Goal: Task Accomplishment & Management: Manage account settings

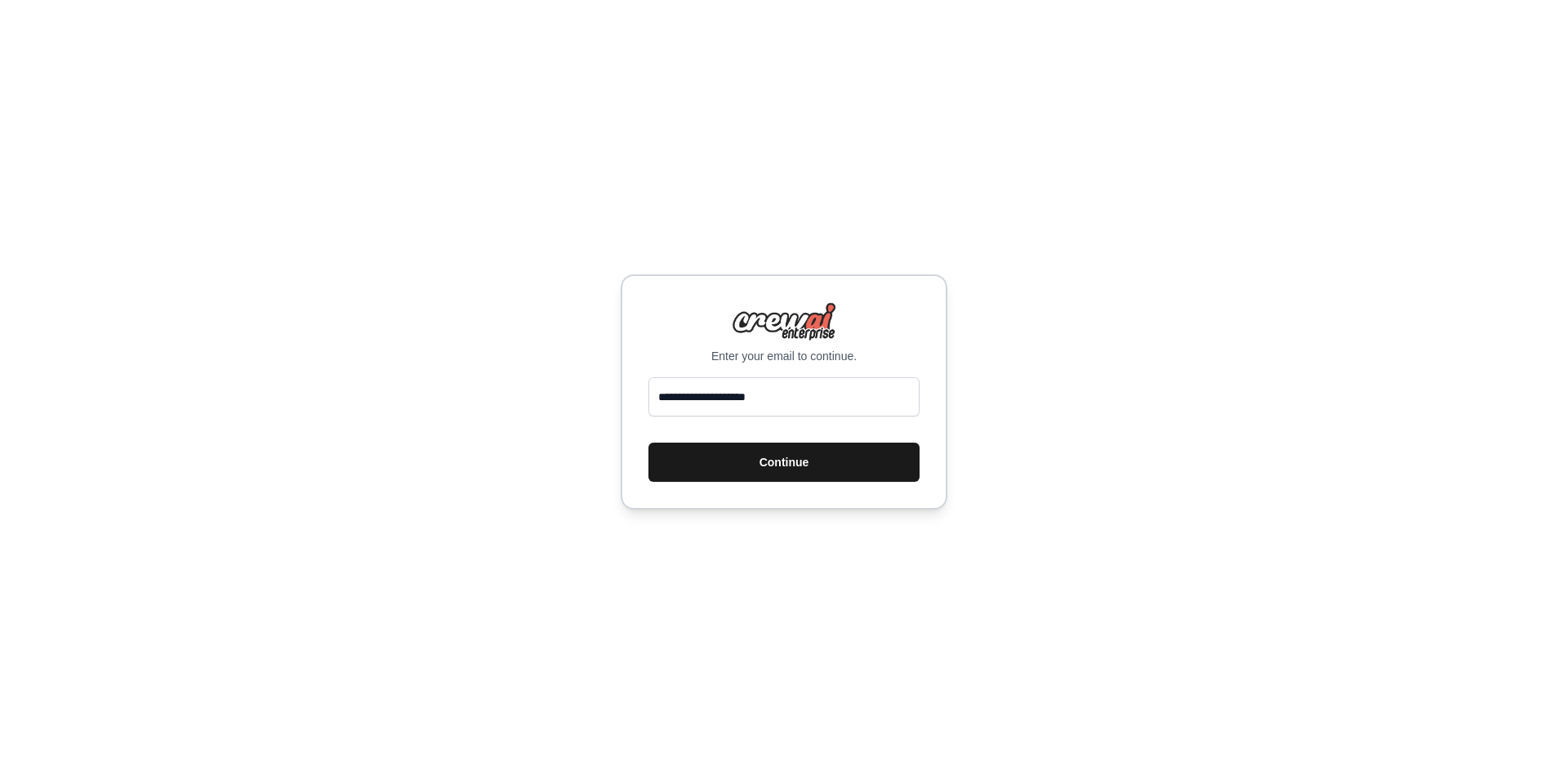
type input "**********"
click at [743, 474] on button "Continue" at bounding box center [784, 463] width 271 height 40
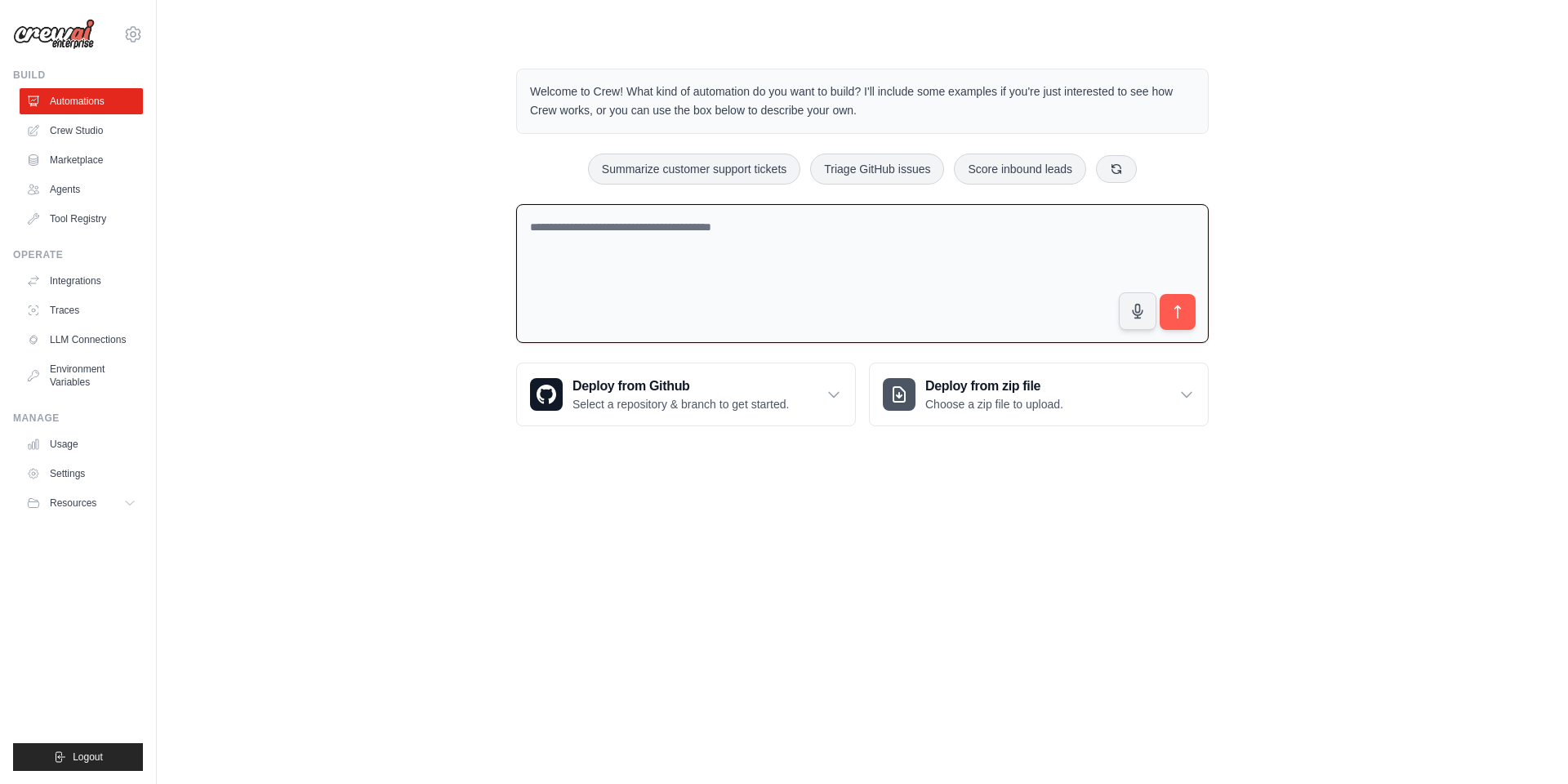
click at [659, 285] on textarea at bounding box center [862, 274] width 693 height 139
type textarea "*"
click at [945, 408] on div "Deploy from zip file Choose a zip file to upload." at bounding box center [1038, 395] width 338 height 62
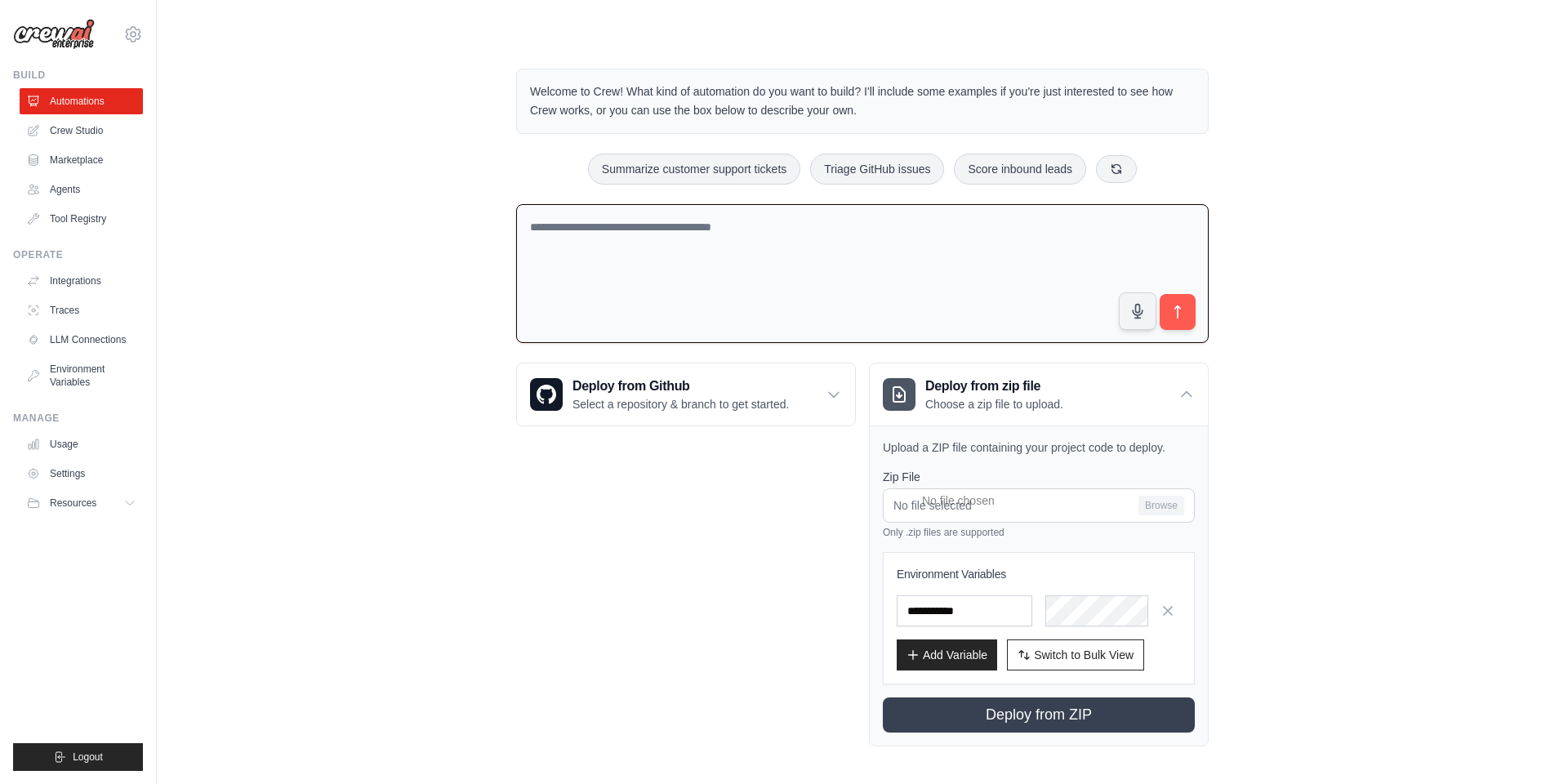
click at [1018, 255] on textarea at bounding box center [862, 274] width 693 height 139
click at [734, 379] on h3 "Deploy from Github" at bounding box center [680, 385] width 217 height 20
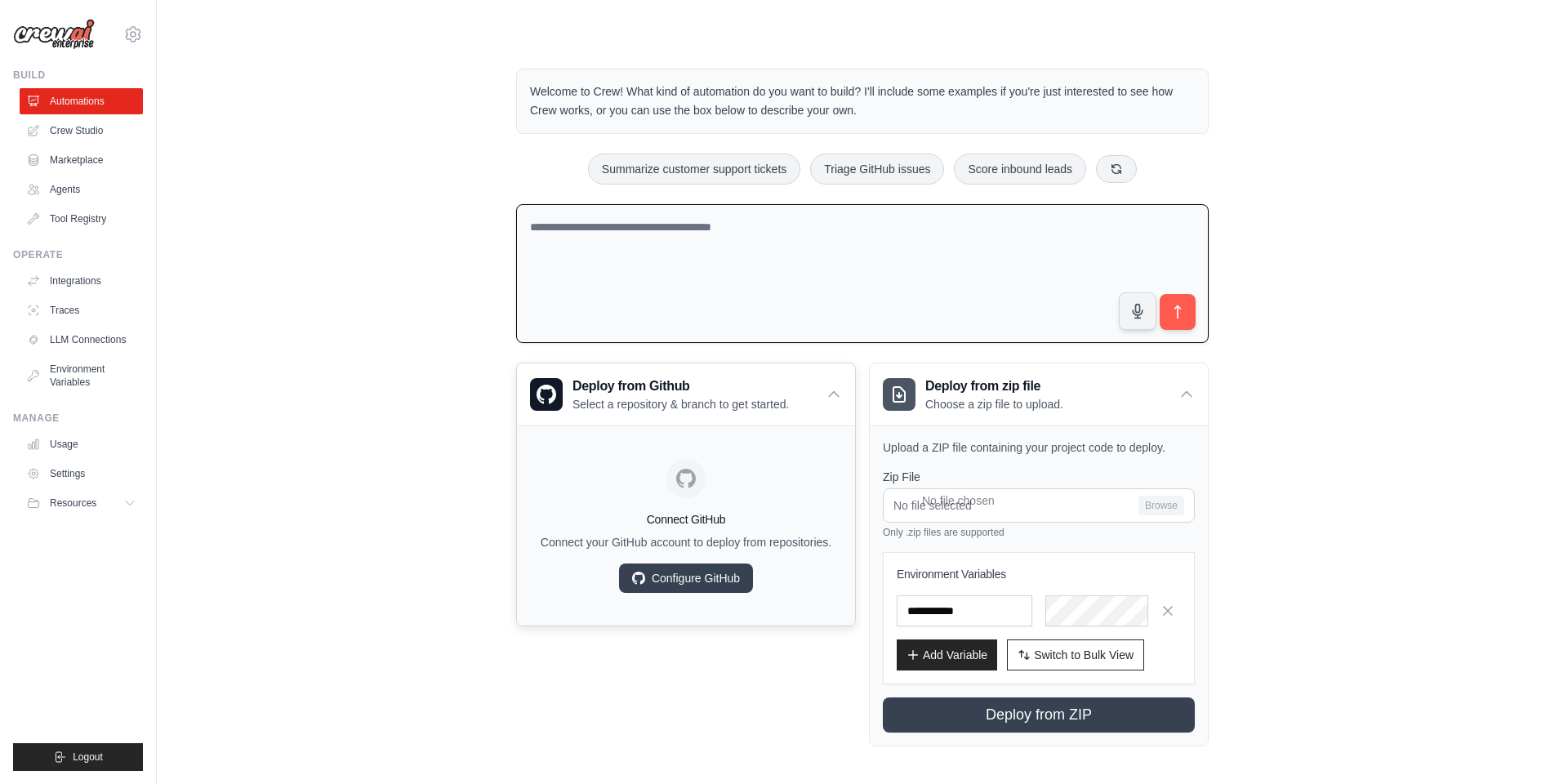
click at [707, 571] on div "Connect GitHub Connect your GitHub account to deploy from repositories. Configu…" at bounding box center [685, 526] width 312 height 173
click at [706, 589] on link "Configure GitHub" at bounding box center [686, 578] width 134 height 29
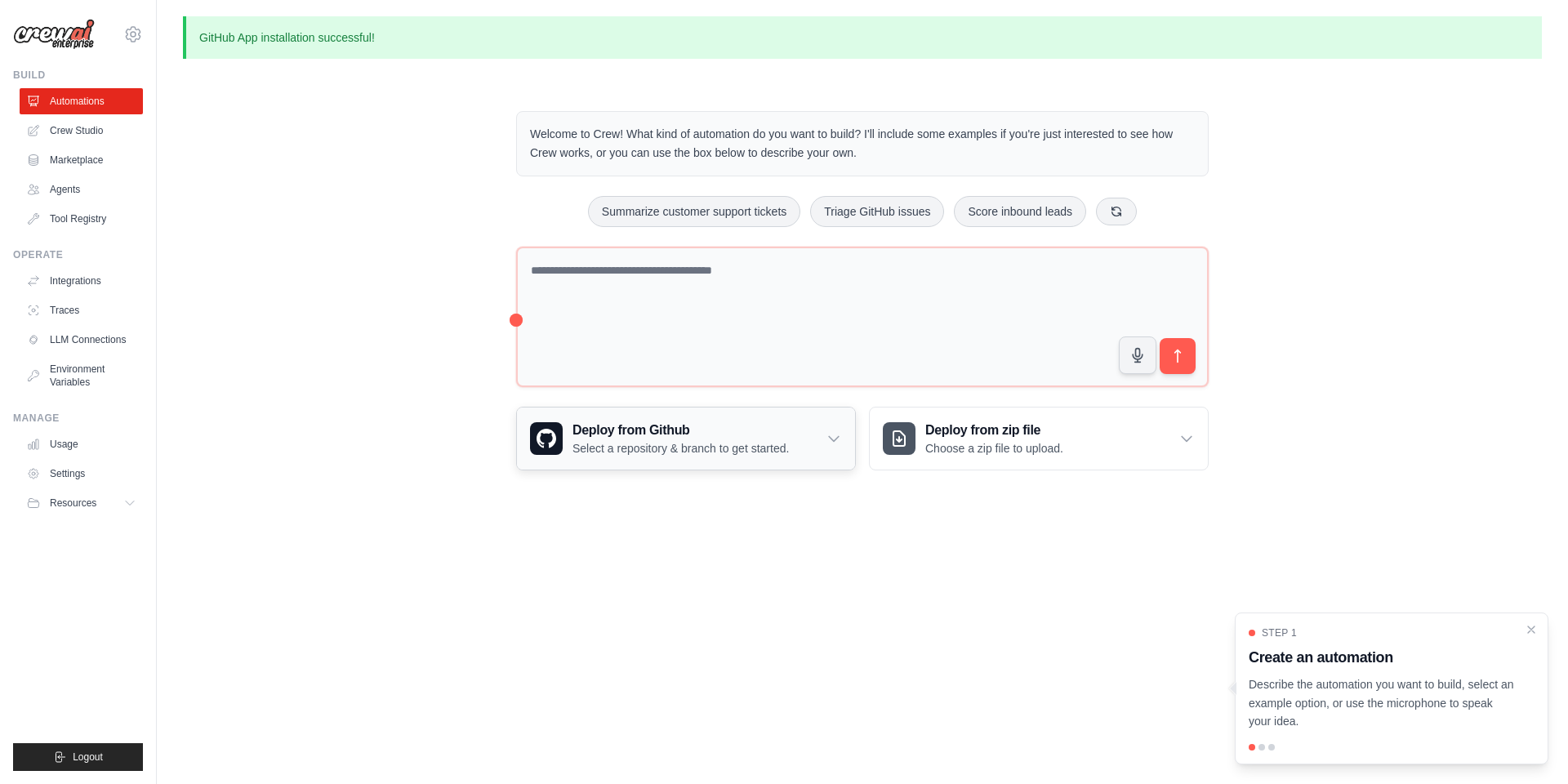
click at [780, 430] on h3 "Deploy from Github" at bounding box center [680, 430] width 217 height 20
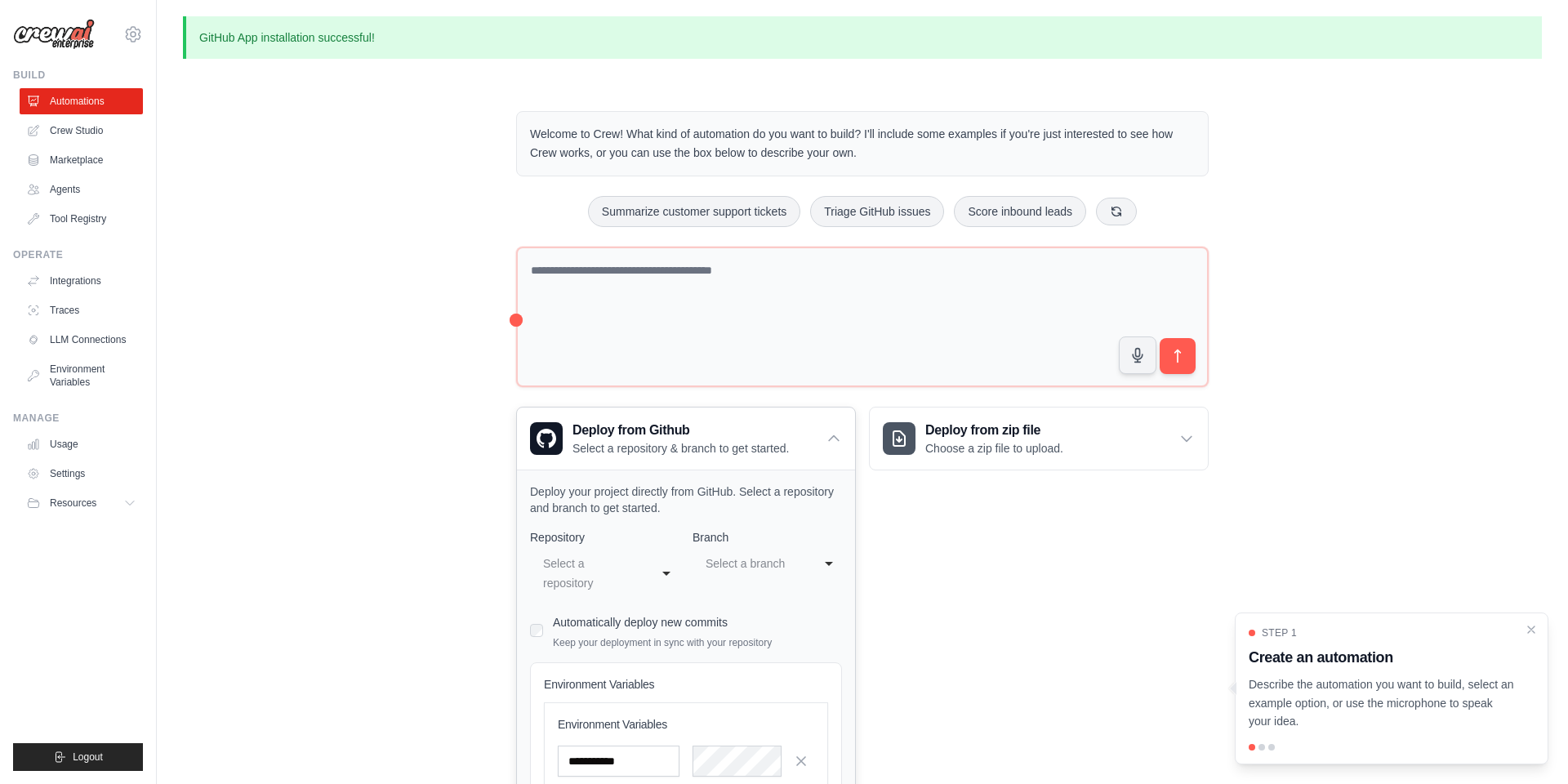
click at [652, 549] on div "**********" at bounding box center [604, 573] width 150 height 49
click at [621, 550] on div "Select a repository" at bounding box center [594, 573] width 107 height 46
click at [627, 579] on div "Select a repository" at bounding box center [588, 574] width 90 height 40
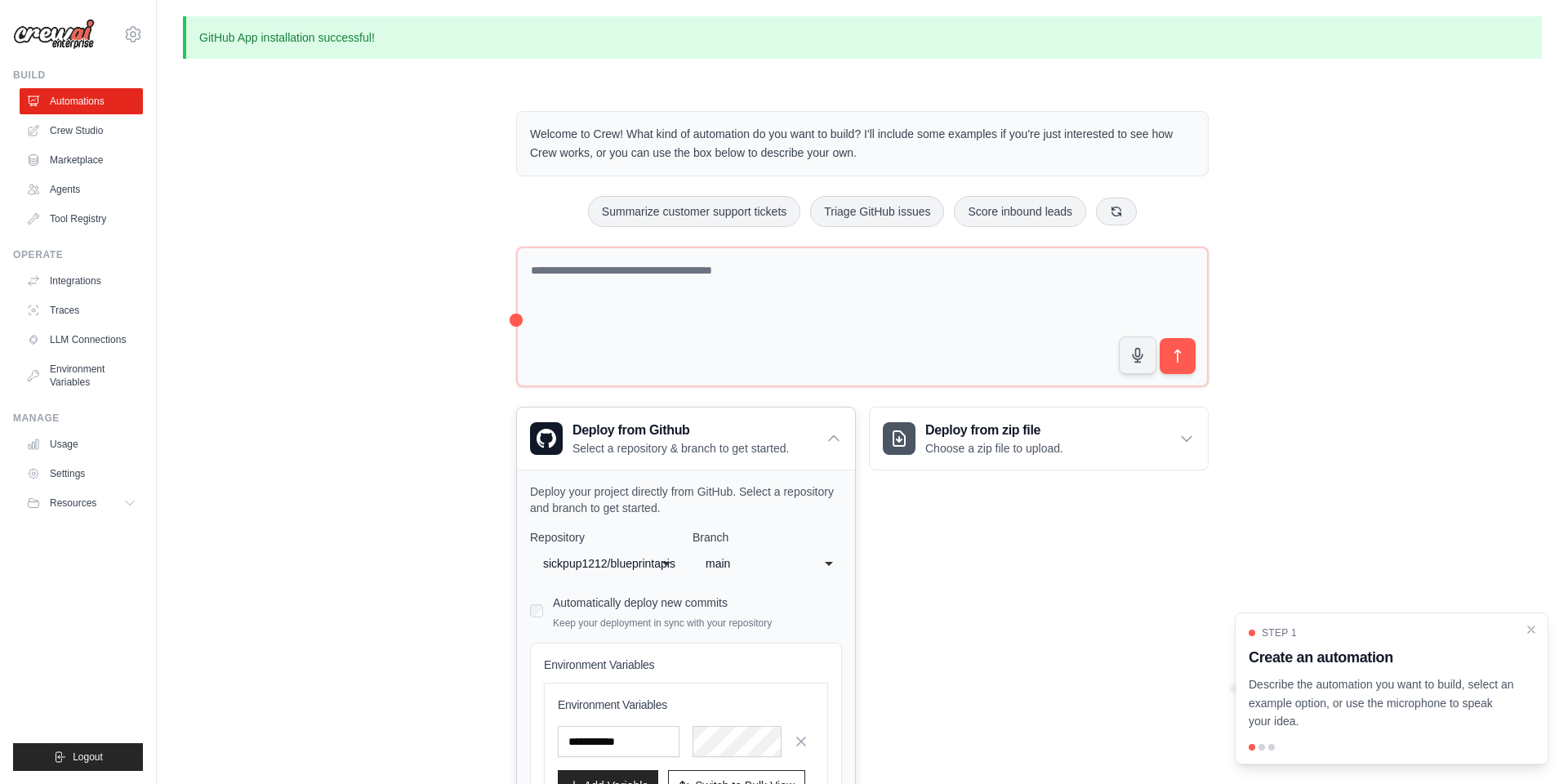
drag, startPoint x: 615, startPoint y: 520, endPoint x: 734, endPoint y: 564, distance: 126.9
click at [734, 564] on div "main" at bounding box center [751, 564] width 90 height 20
click at [725, 625] on div "**********" at bounding box center [685, 703] width 312 height 348
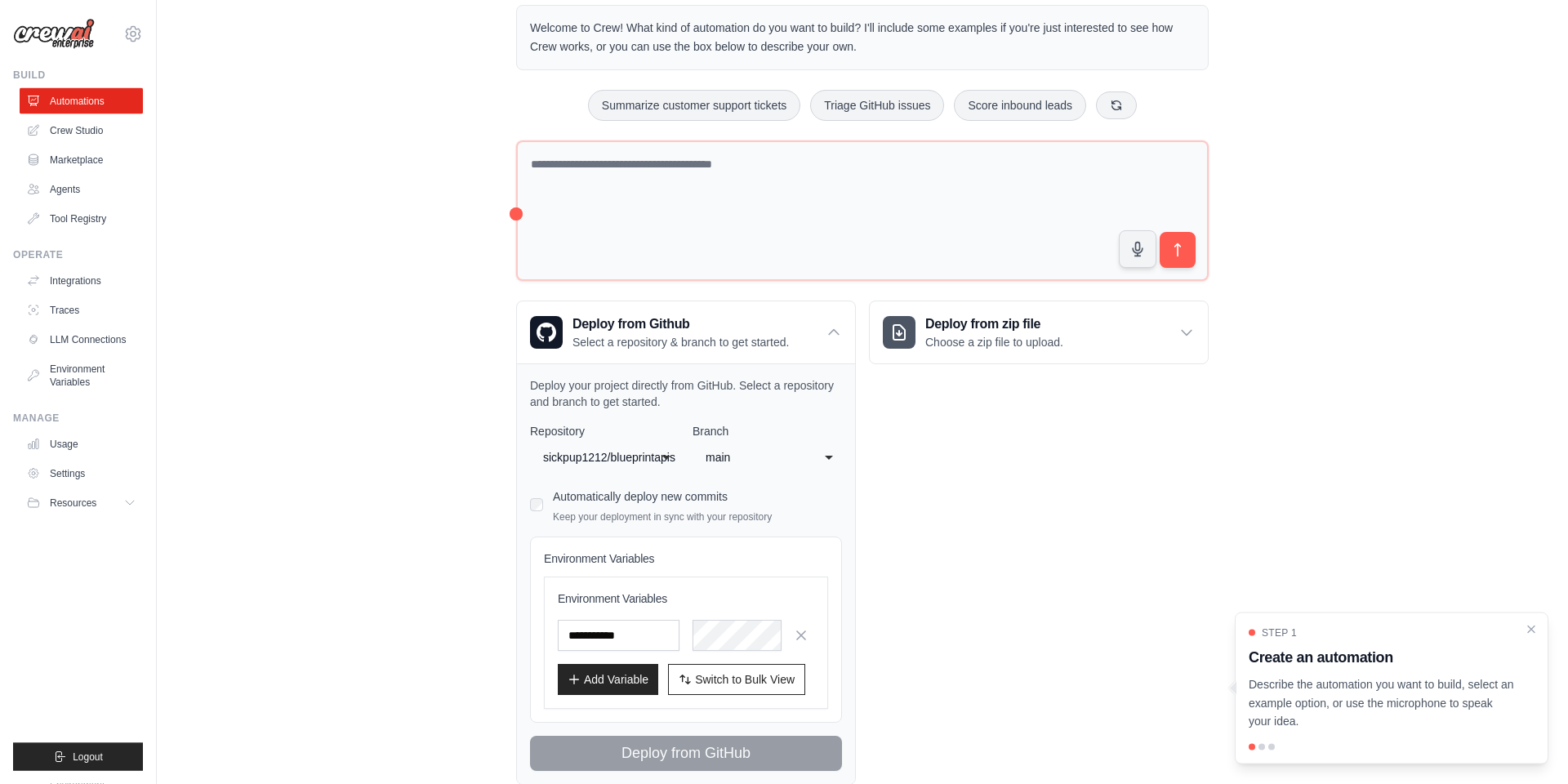
scroll to position [142, 0]
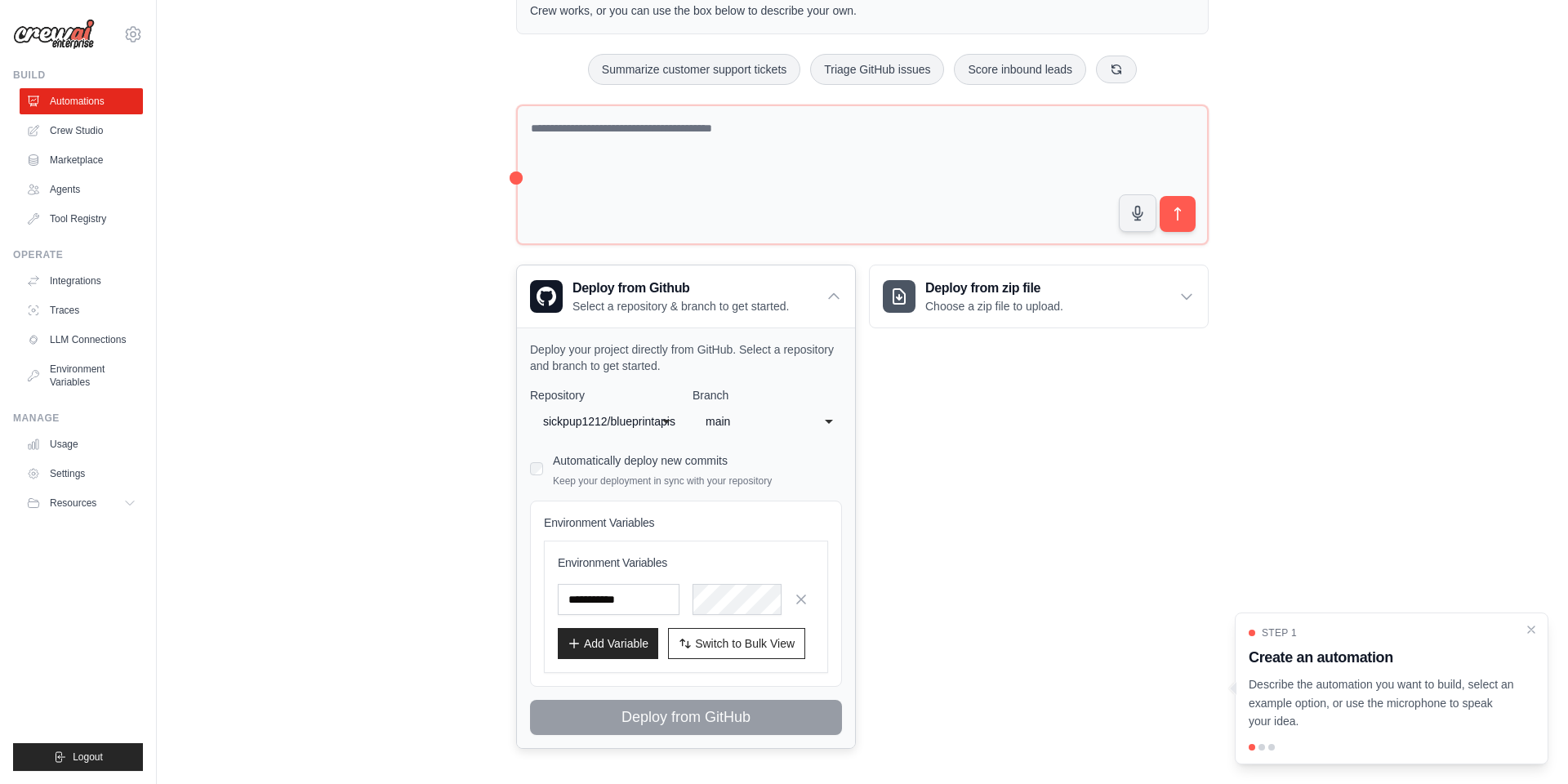
click at [619, 504] on div "Environment Variables Environment Variables Add Variable Switch to Bulk View Sw…" at bounding box center [685, 594] width 312 height 187
click at [603, 593] on input "text" at bounding box center [618, 599] width 122 height 31
click at [597, 408] on div "sickpup1212/blueprintapis" at bounding box center [594, 421] width 107 height 26
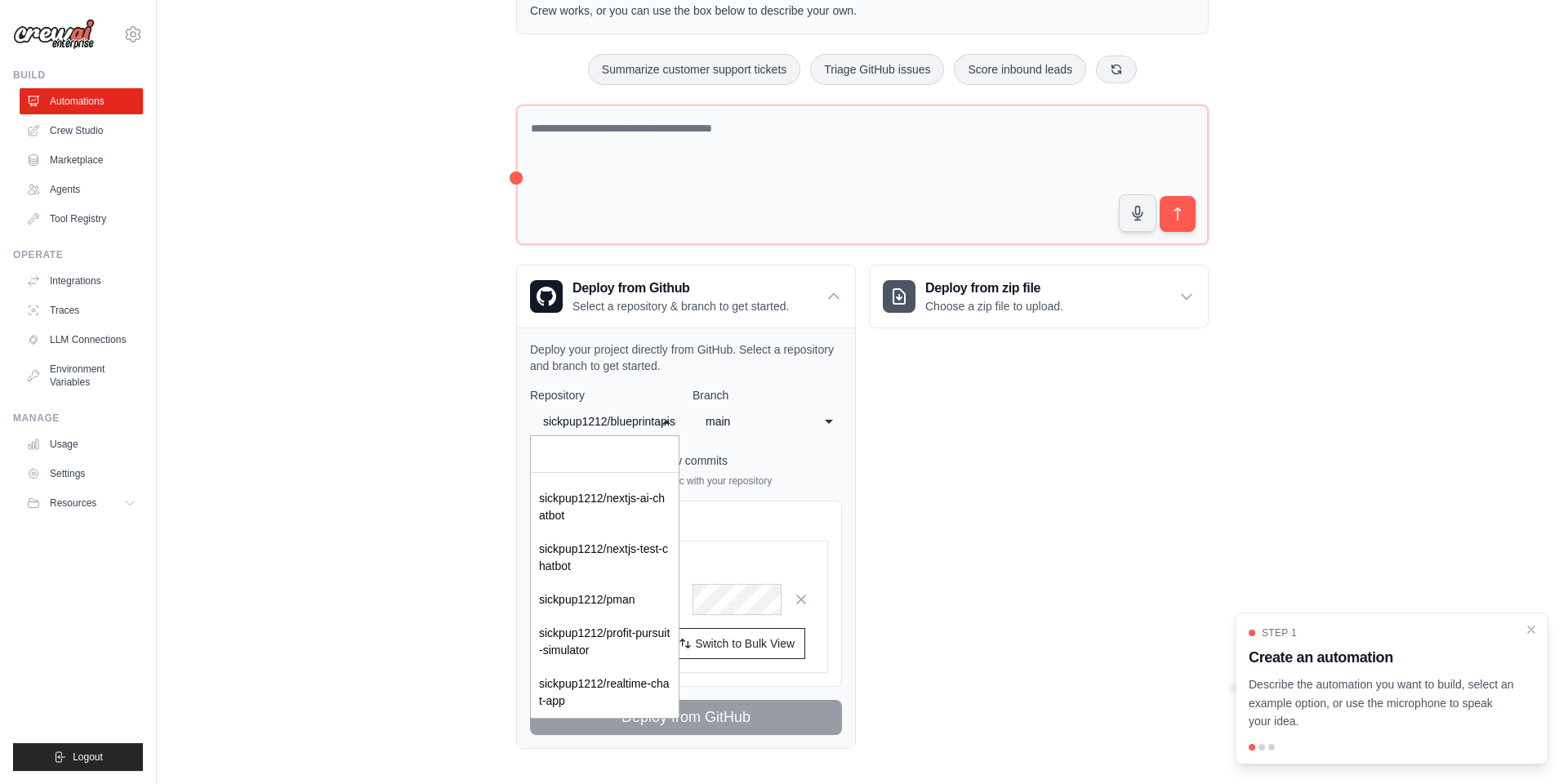
scroll to position [765, 0]
select select "*********"
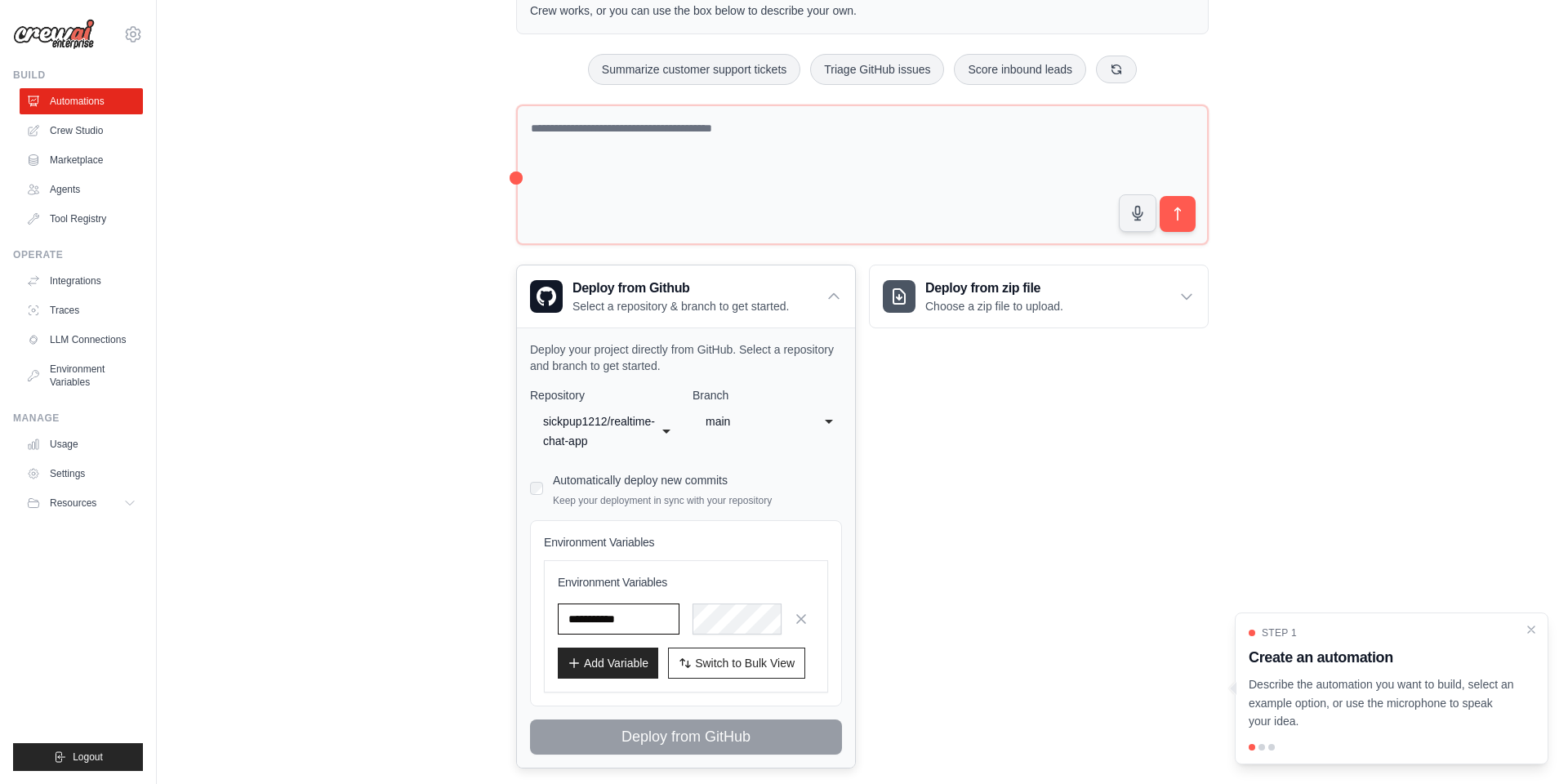
click at [644, 616] on input "text" at bounding box center [618, 618] width 122 height 31
click at [644, 619] on input "text" at bounding box center [618, 618] width 122 height 31
type input "***"
click at [711, 552] on div "Environment Variables Environment Variables *** Add Variable Switch to Bulk Vie…" at bounding box center [685, 613] width 312 height 187
click at [808, 619] on icon "button" at bounding box center [800, 617] width 16 height 16
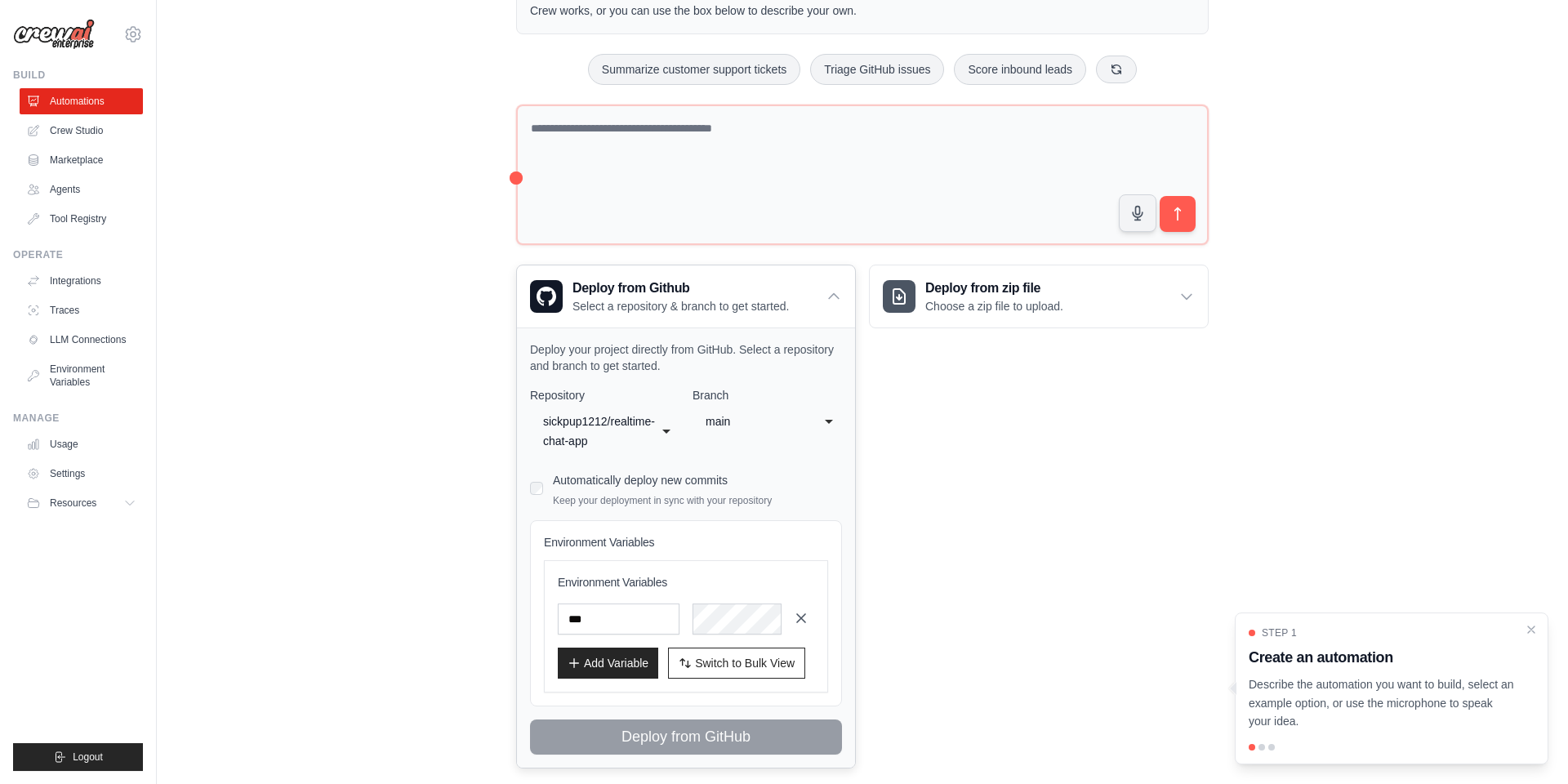
scroll to position [138, 0]
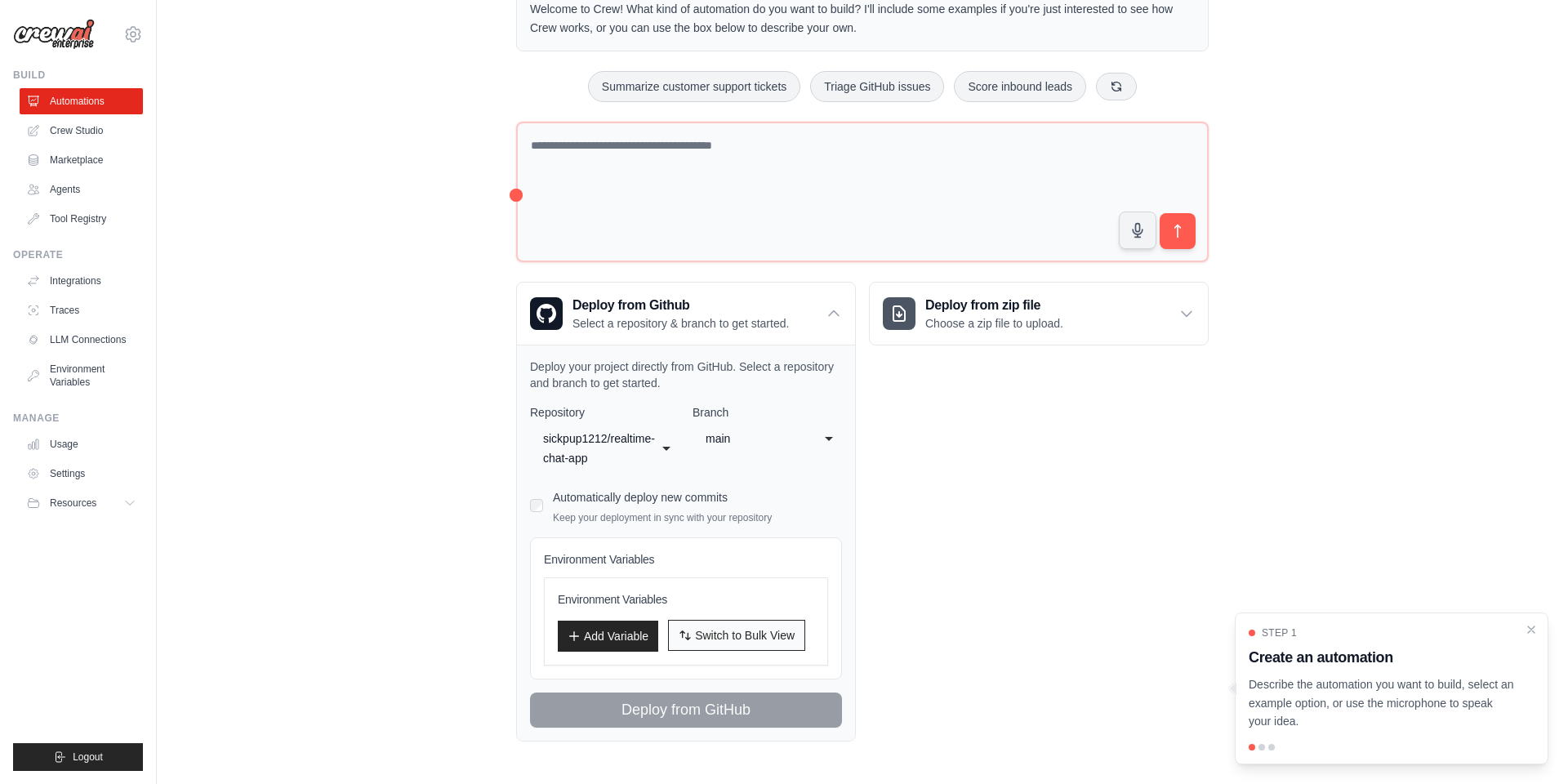
click at [685, 638] on button "Switch to Bulk View Switch to Table View" at bounding box center [737, 635] width 138 height 31
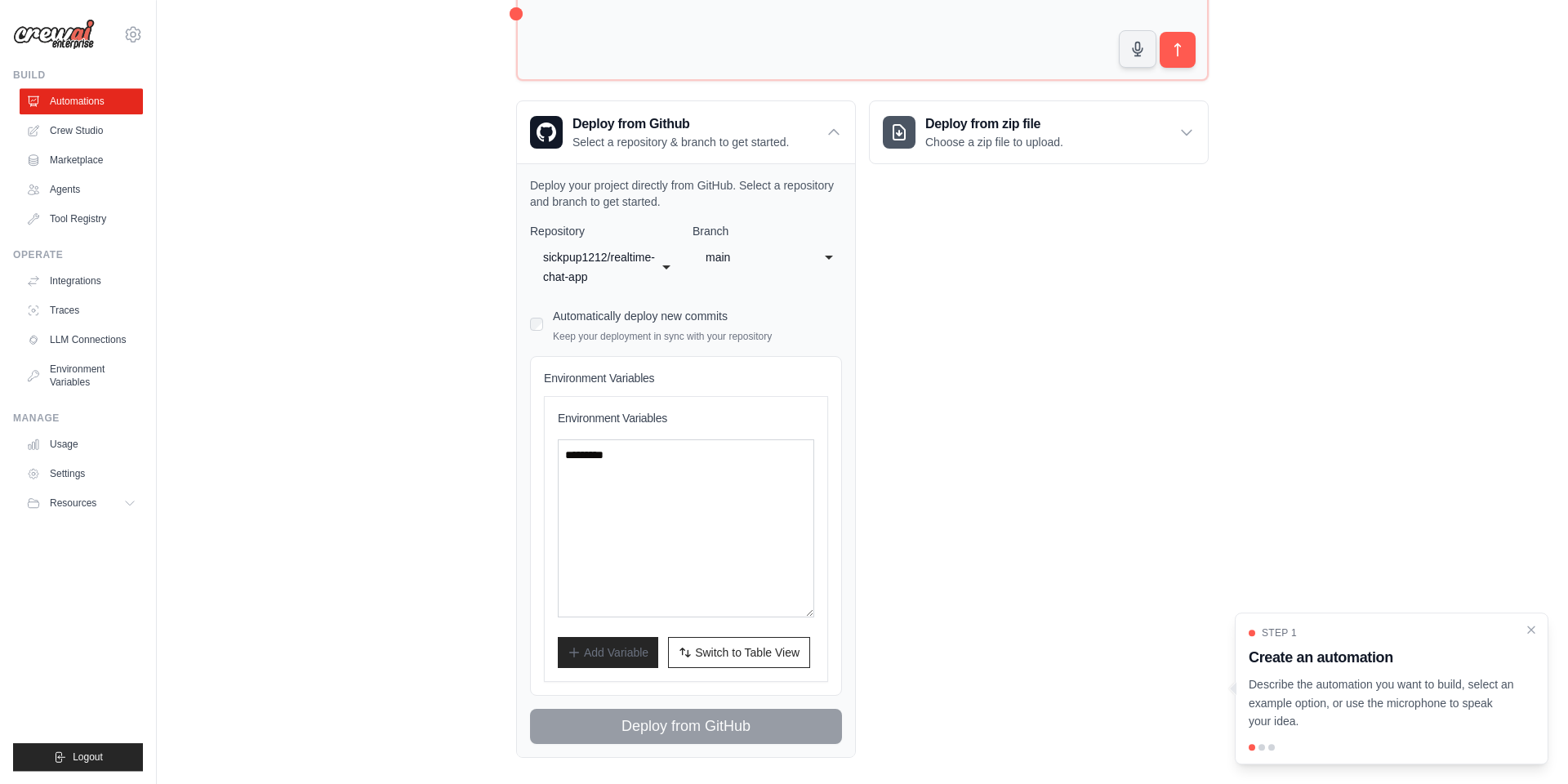
scroll to position [330, 0]
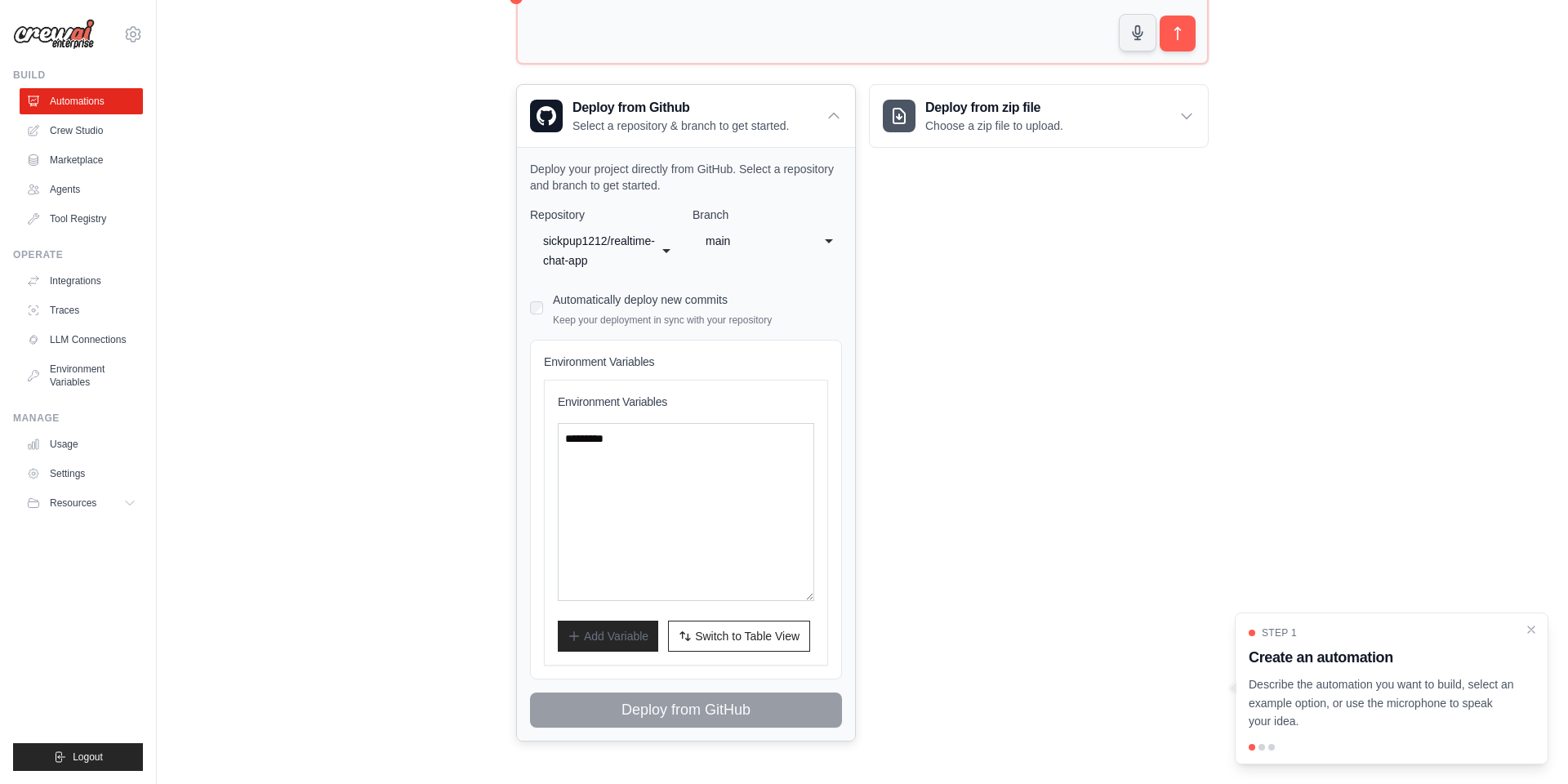
click at [658, 185] on div "**********" at bounding box center [686, 444] width 338 height 594
click at [621, 216] on div "**********" at bounding box center [604, 240] width 150 height 69
click at [619, 257] on div "sickpup1212/realtime-chat-app" at bounding box center [588, 251] width 90 height 40
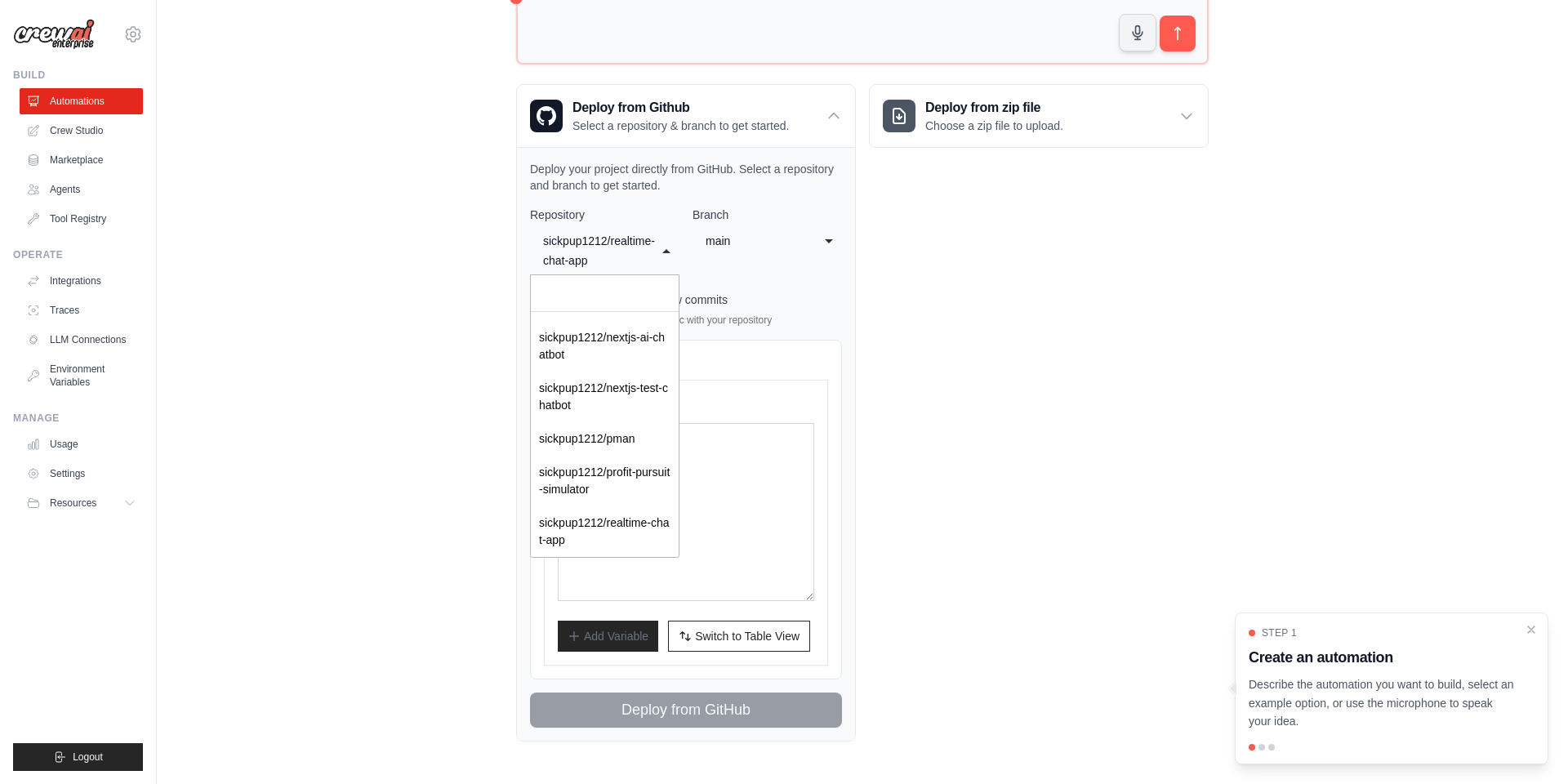
select select "*********"
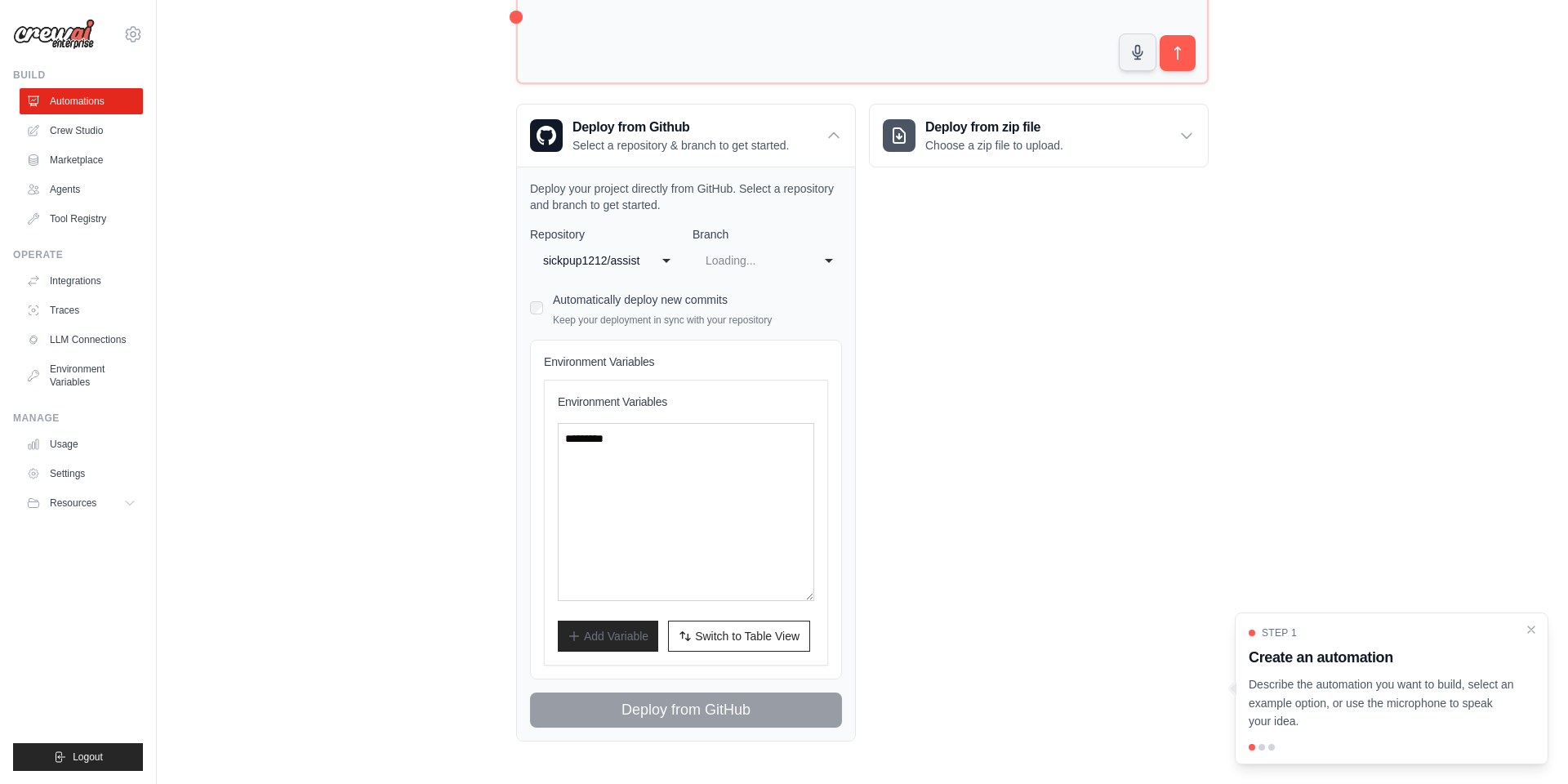
scroll to position [310, 0]
click at [639, 424] on textarea at bounding box center [686, 512] width 256 height 178
click at [546, 299] on div "Automatically deploy new commits Keep your deployment in sync with your reposit…" at bounding box center [685, 307] width 312 height 39
click at [836, 127] on icon at bounding box center [833, 135] width 16 height 16
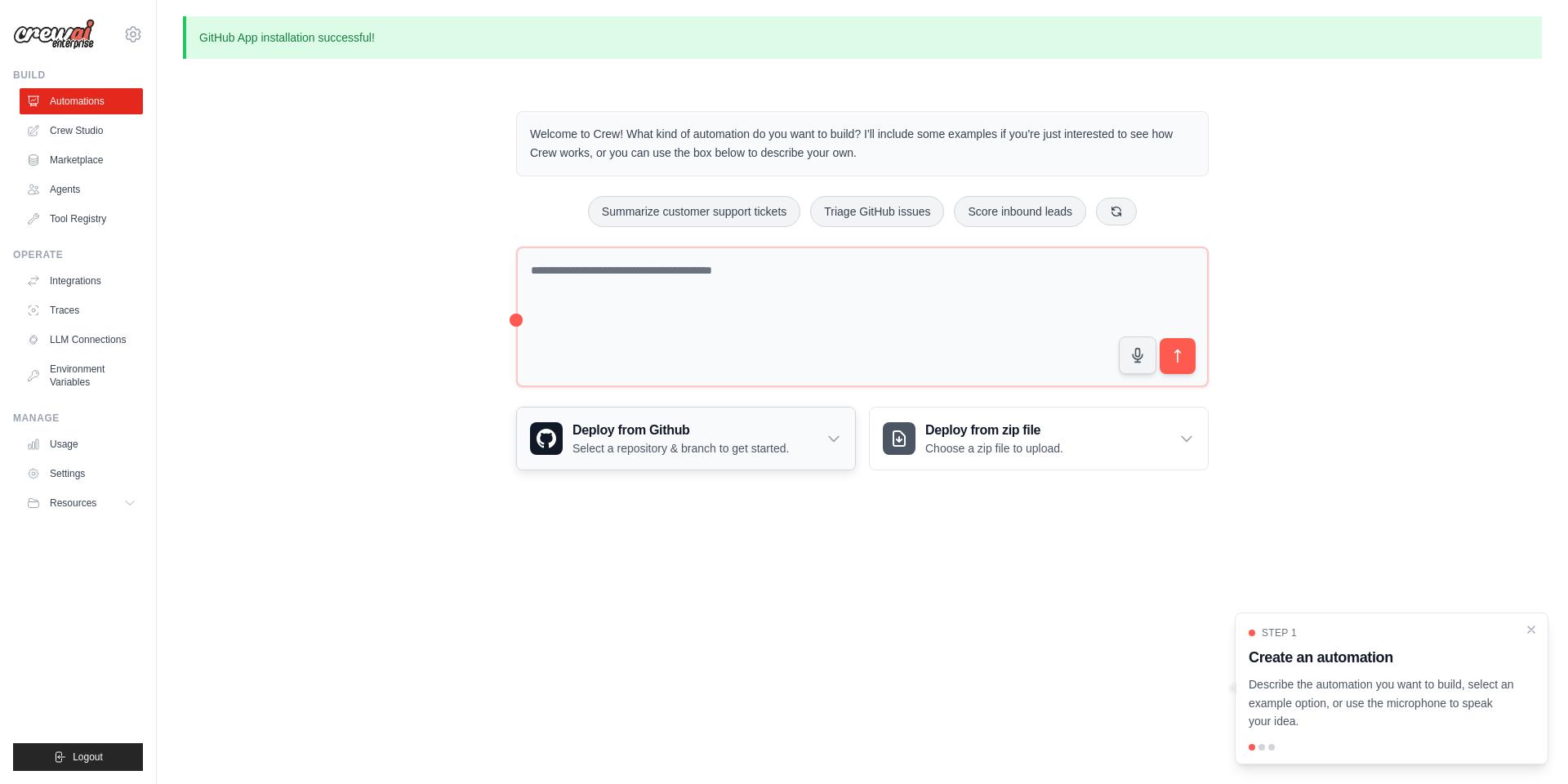
scroll to position [0, 0]
click at [980, 127] on p "Welcome to Crew! What kind of automation do you want to build? I'll include som…" at bounding box center [861, 144] width 664 height 38
click at [90, 135] on link "Crew Studio" at bounding box center [83, 131] width 123 height 26
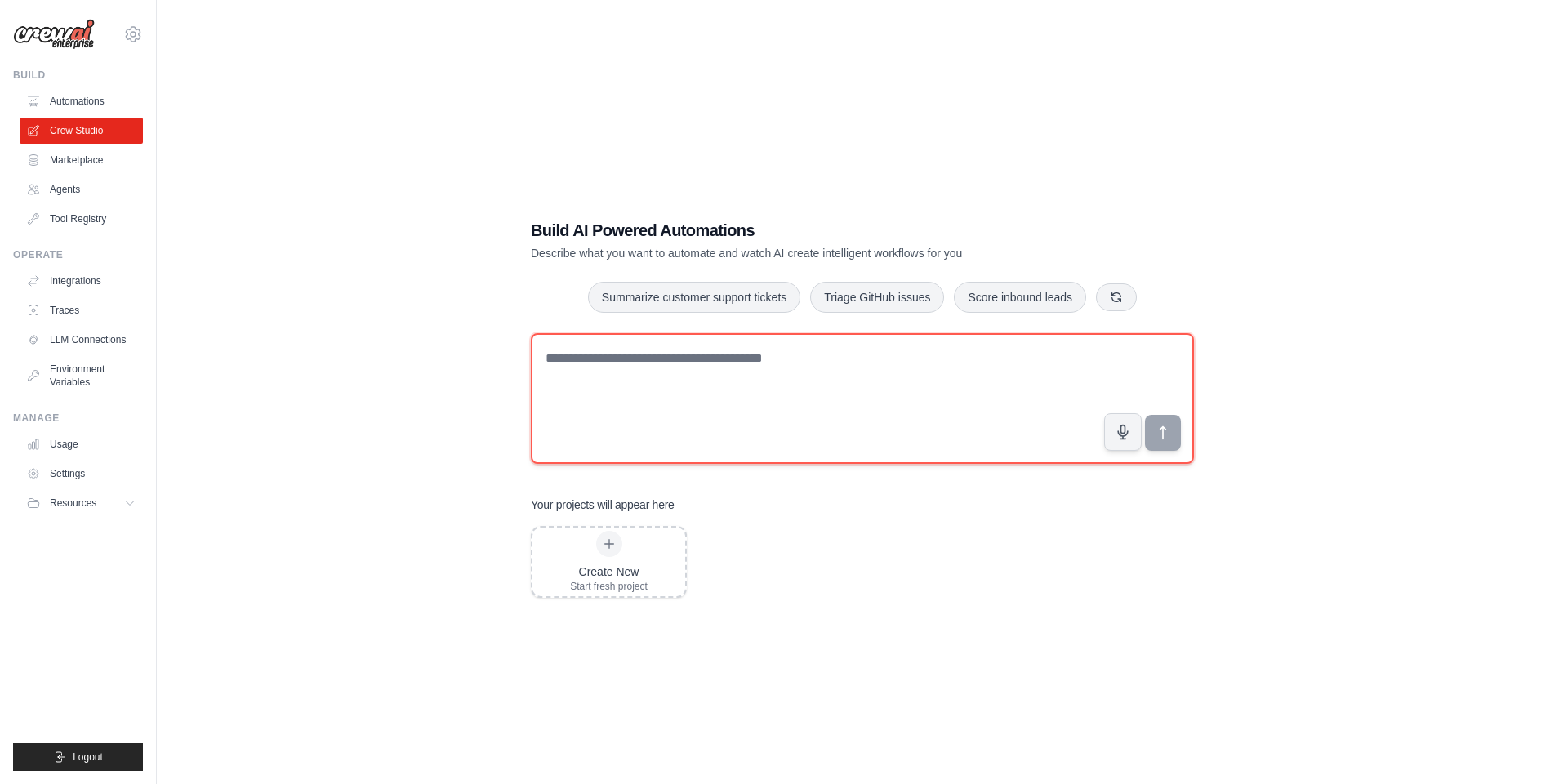
click at [890, 384] on textarea at bounding box center [862, 399] width 663 height 131
type textarea "**********"
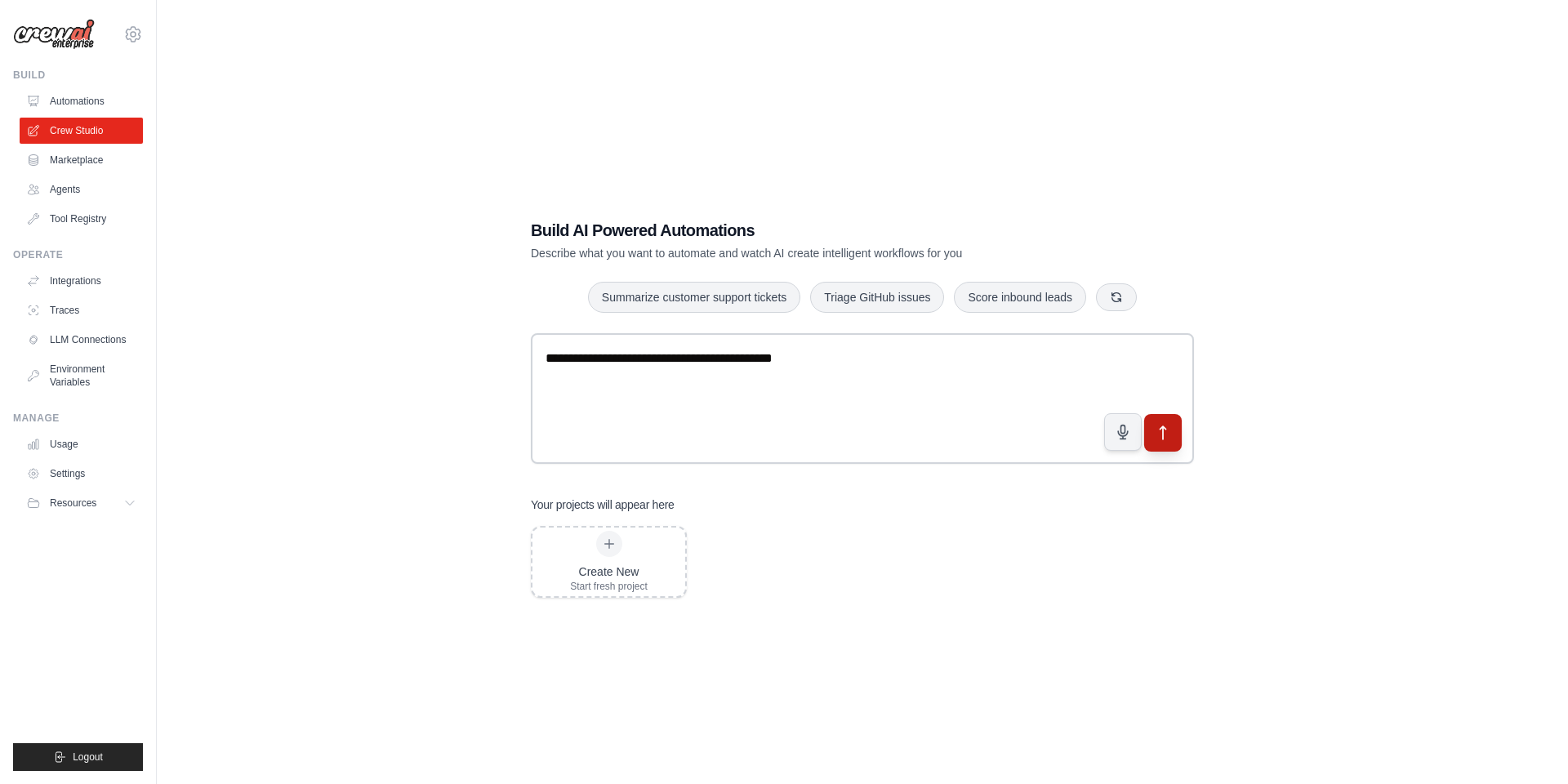
click at [1179, 431] on button "submit" at bounding box center [1163, 433] width 38 height 38
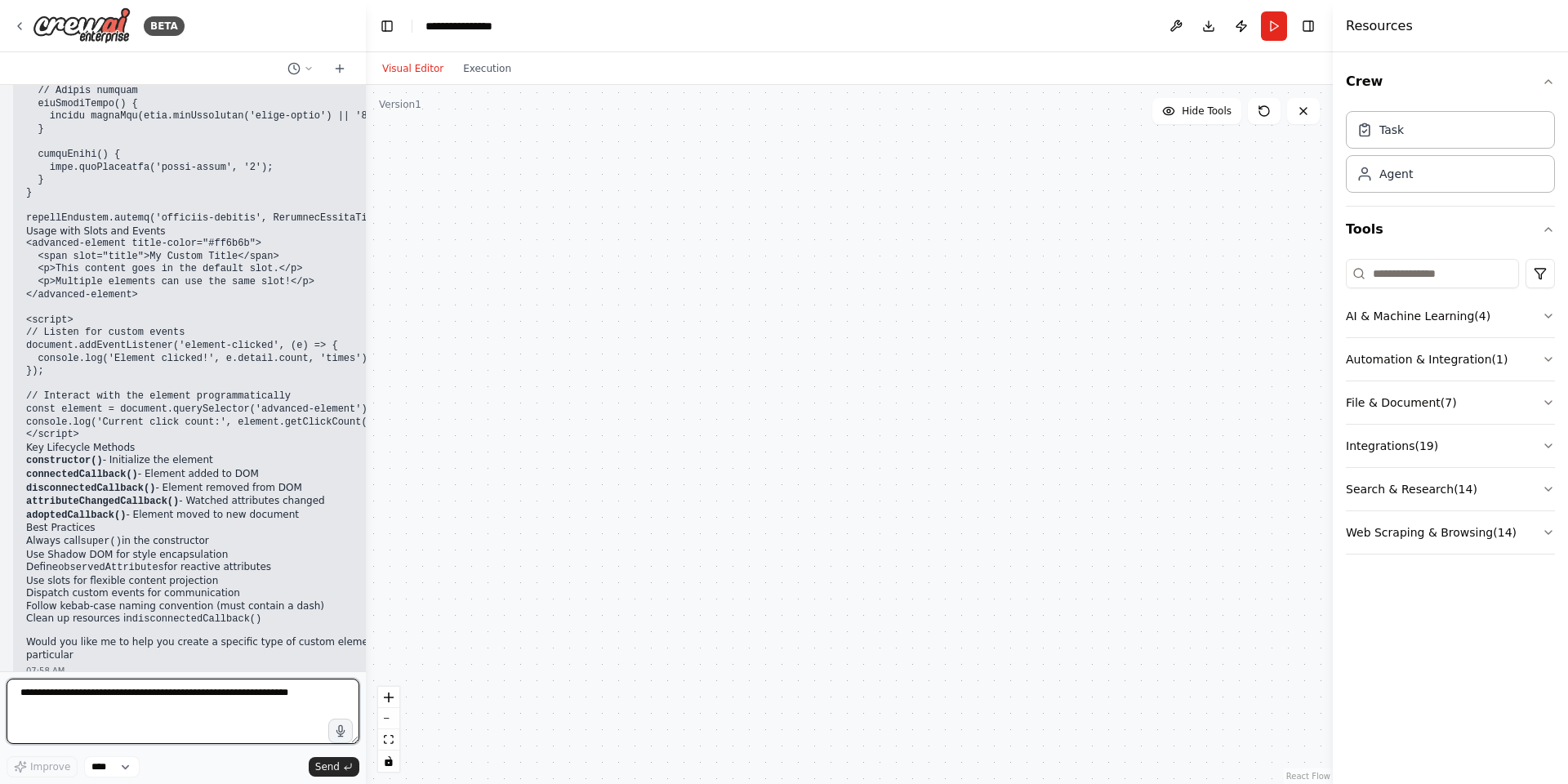
scroll to position [1893, 0]
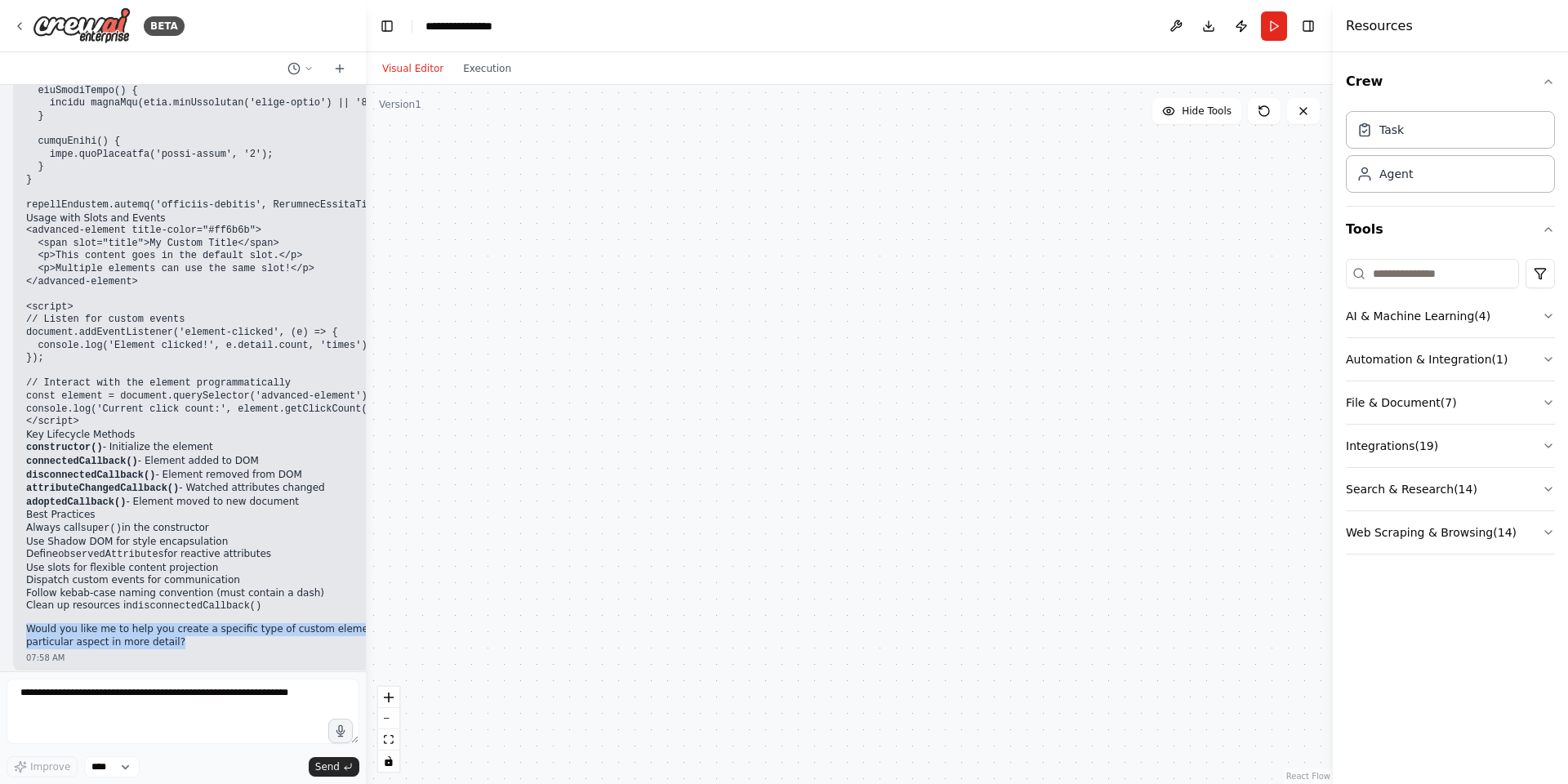
drag, startPoint x: 136, startPoint y: 612, endPoint x: 314, endPoint y: 640, distance: 180.2
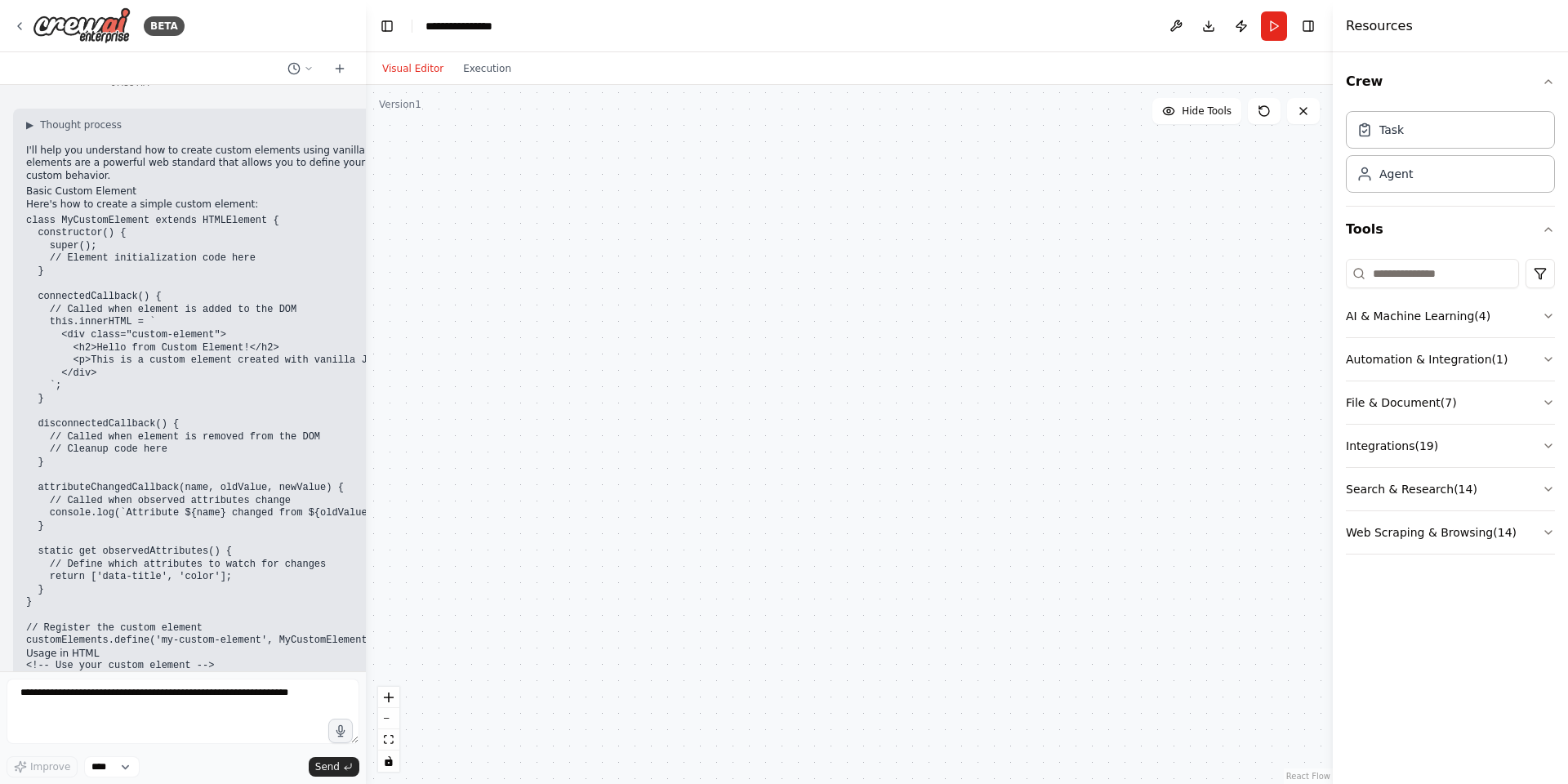
scroll to position [27, 0]
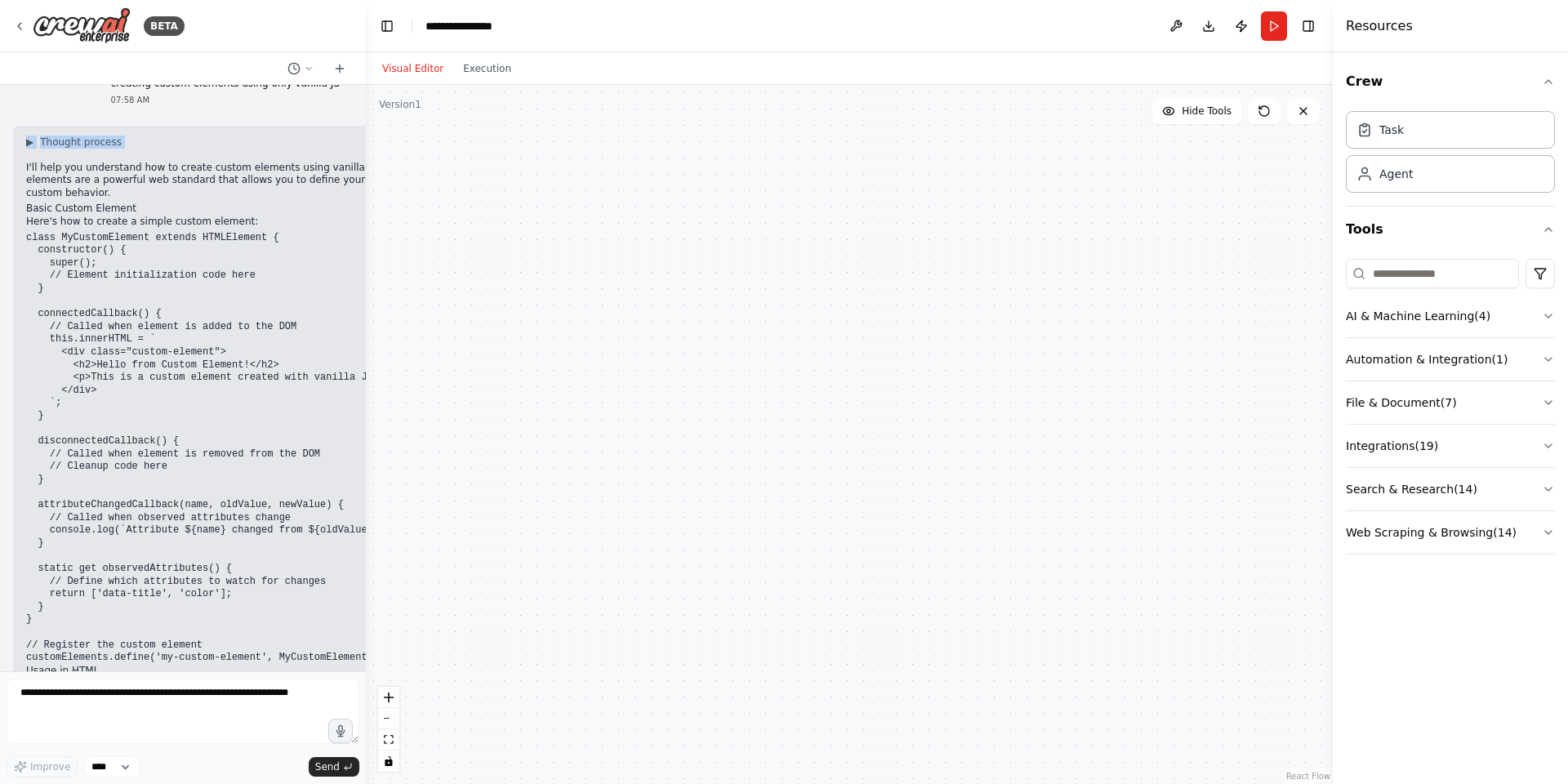
click at [469, 36] on header "**********" at bounding box center [849, 25] width 967 height 52
click at [473, 56] on div "Visual Editor Execution" at bounding box center [447, 68] width 149 height 33
click at [474, 60] on button "Execution" at bounding box center [487, 68] width 68 height 20
click at [404, 66] on button "Visual Editor" at bounding box center [413, 68] width 81 height 20
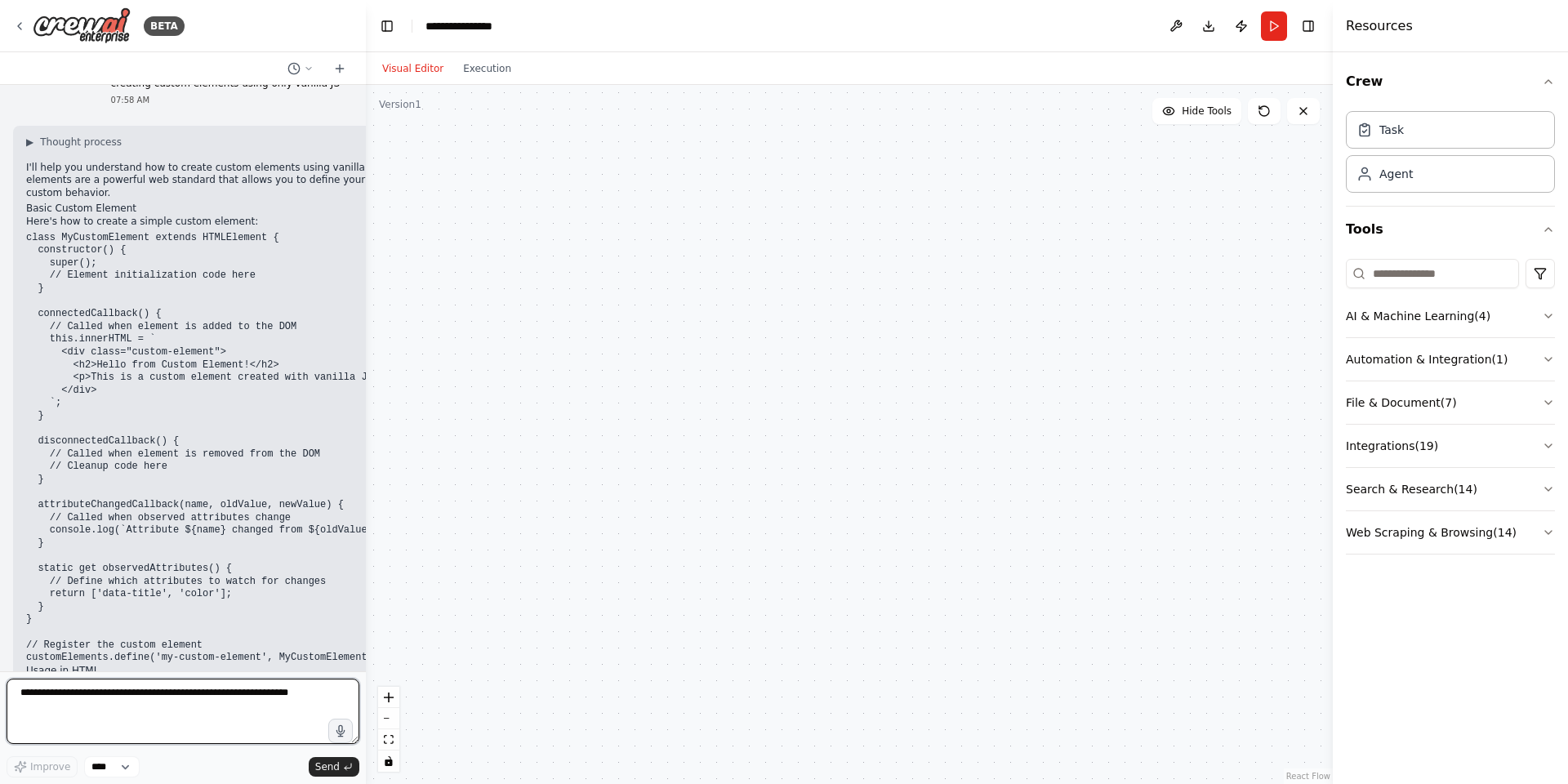
click at [220, 711] on textarea at bounding box center [183, 710] width 352 height 65
type textarea "**"
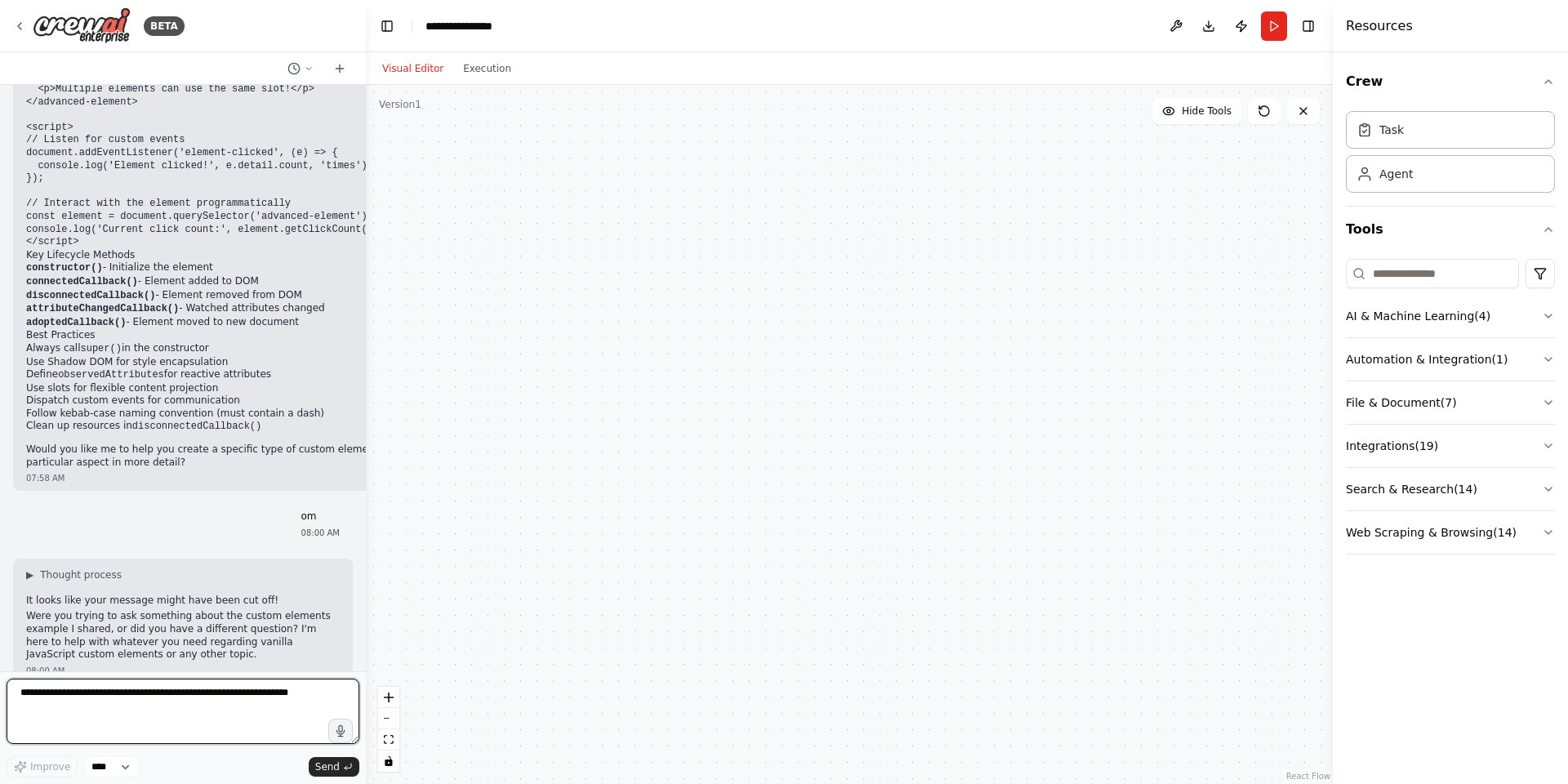
scroll to position [2084, 0]
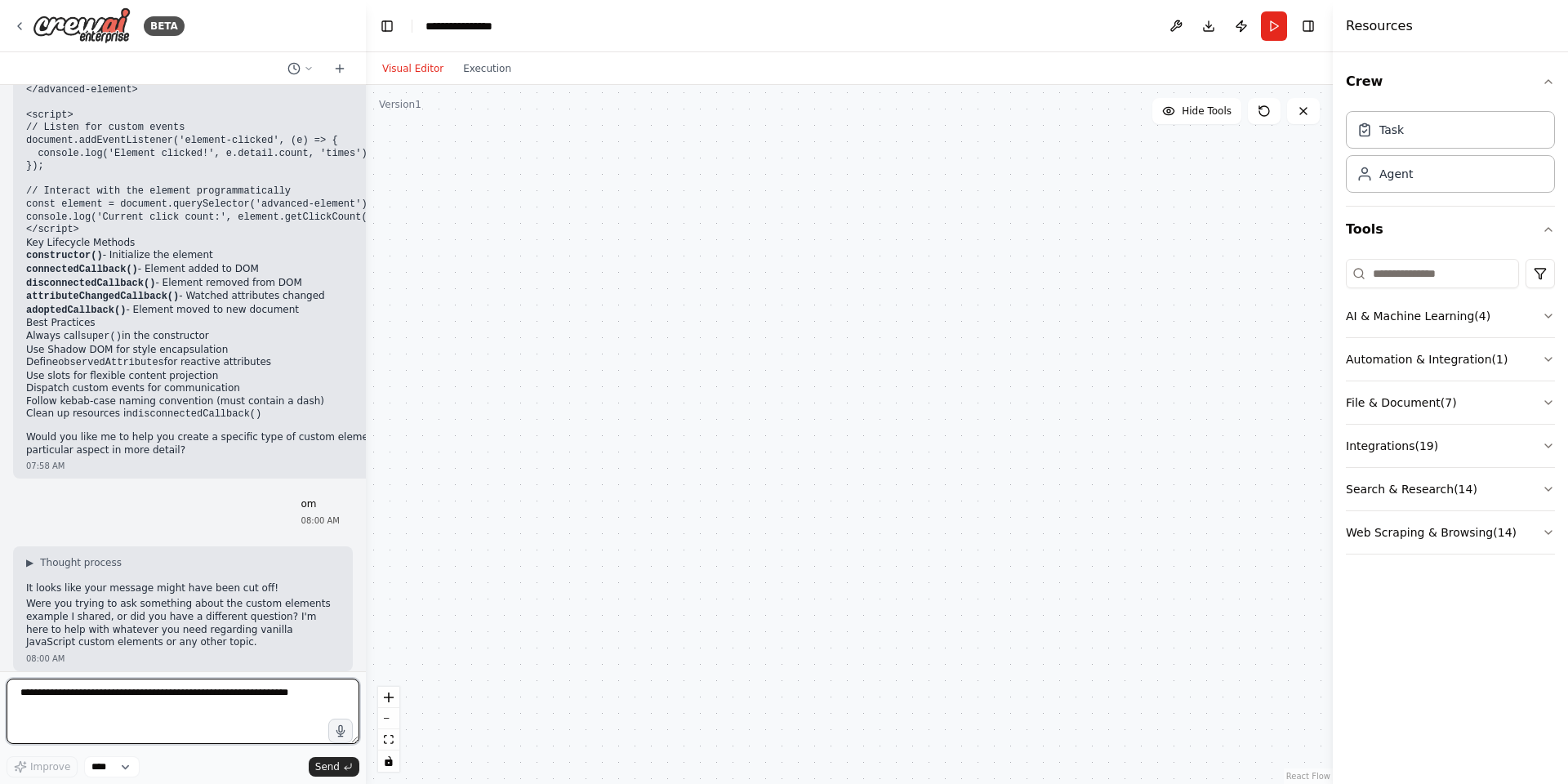
click at [220, 711] on textarea at bounding box center [183, 710] width 352 height 65
type textarea "**"
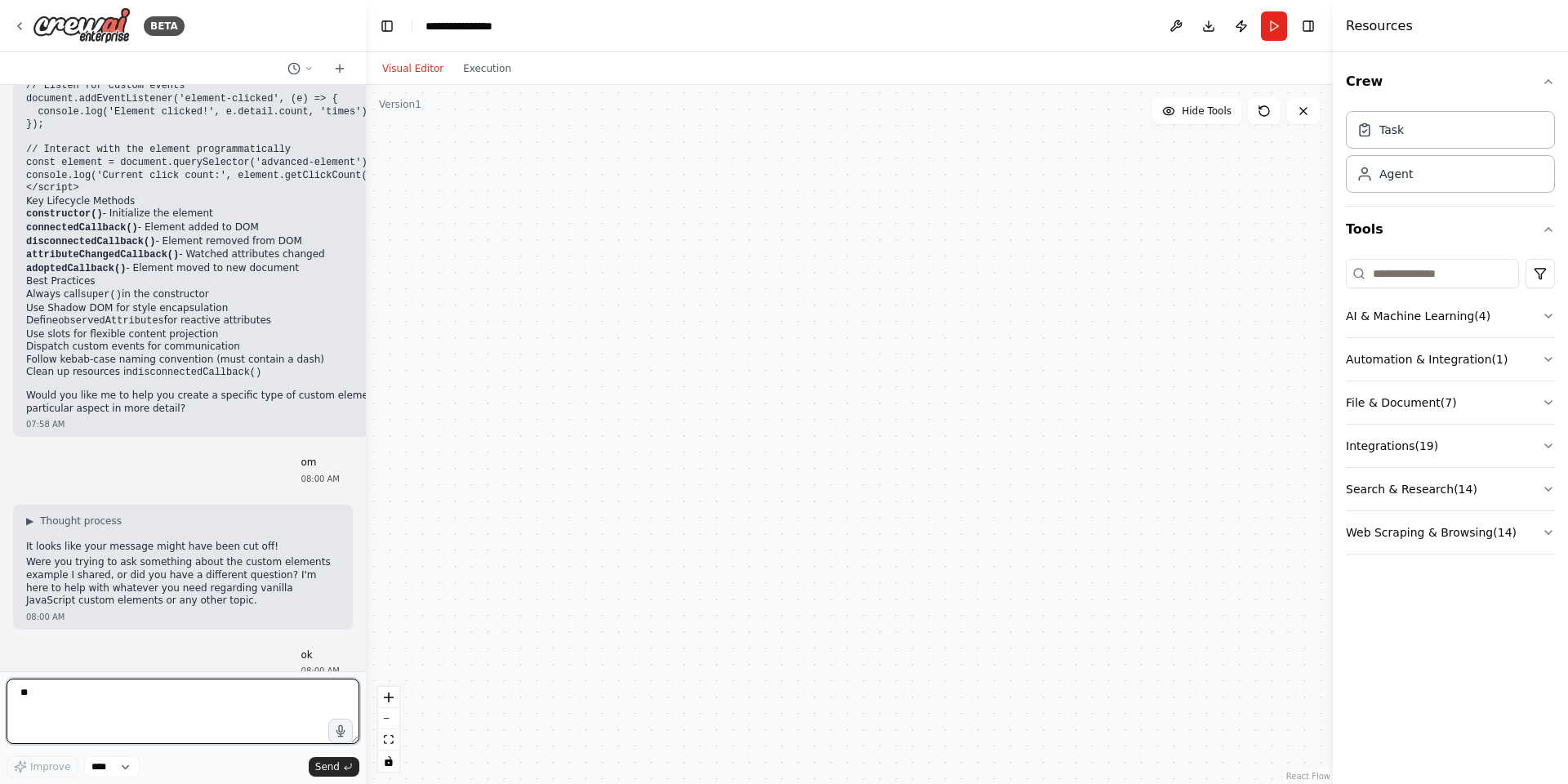
scroll to position [2181, 0]
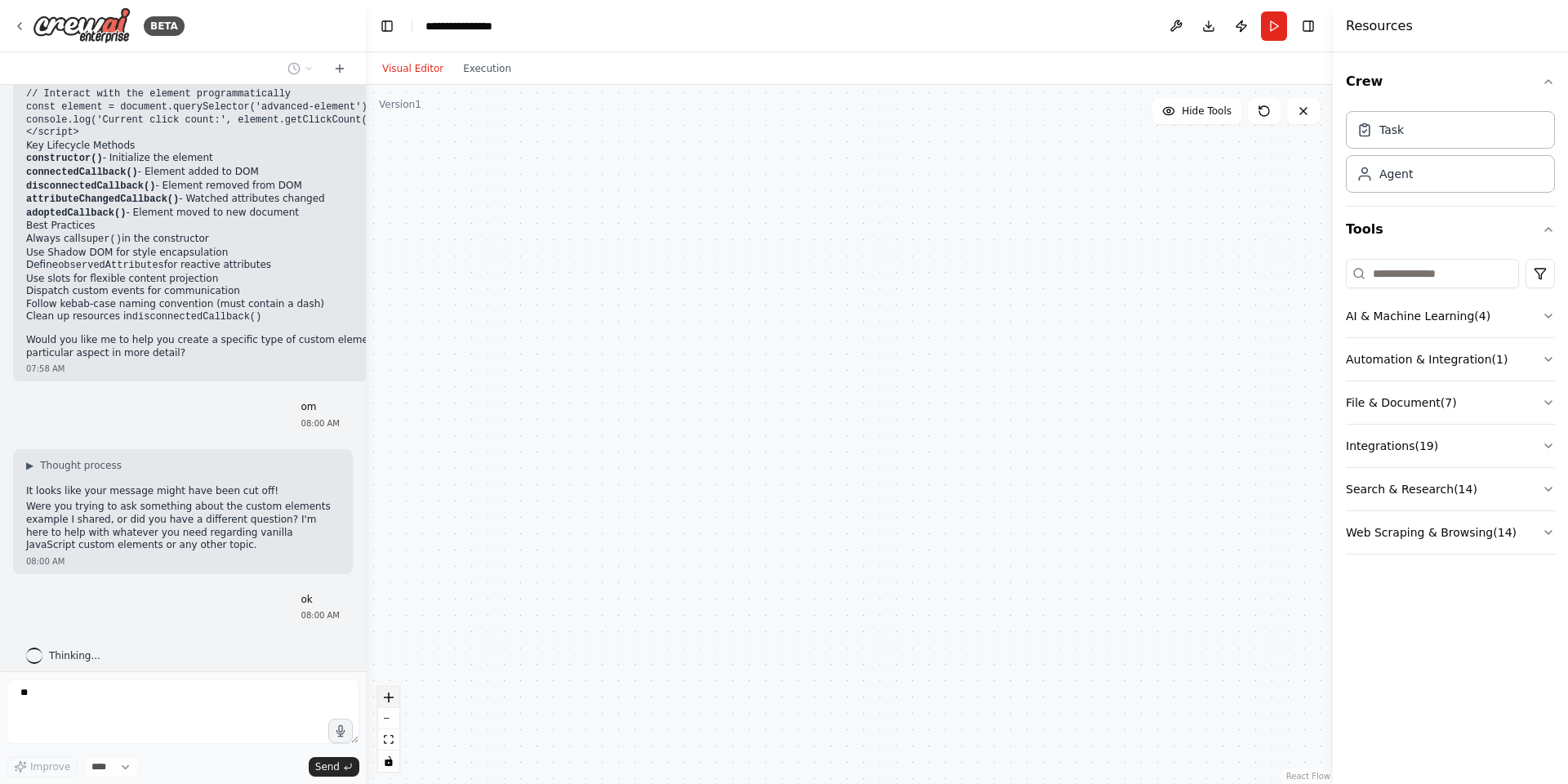
click at [388, 697] on icon "zoom in" at bounding box center [388, 697] width 9 height 9
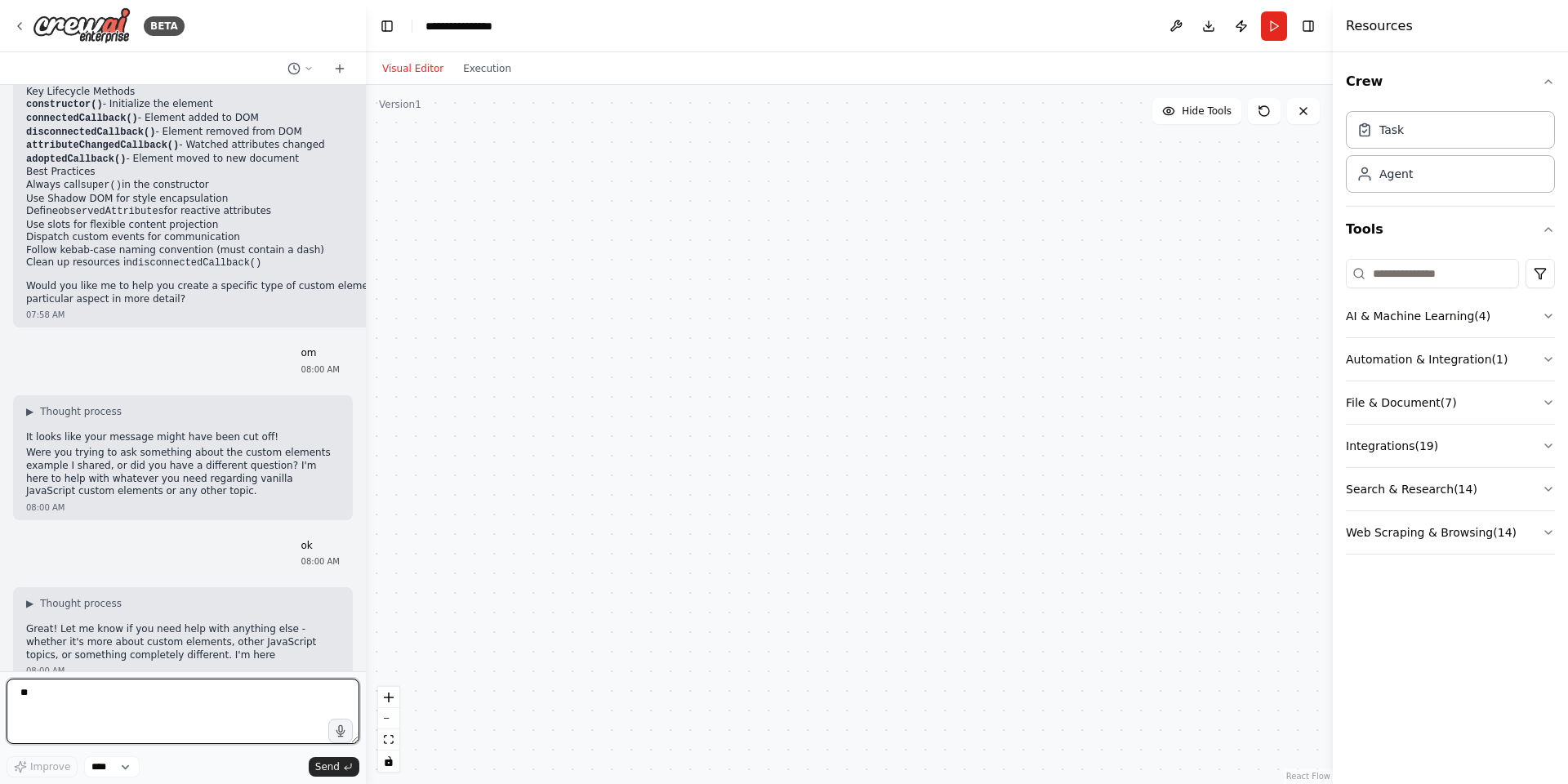
scroll to position [2248, 0]
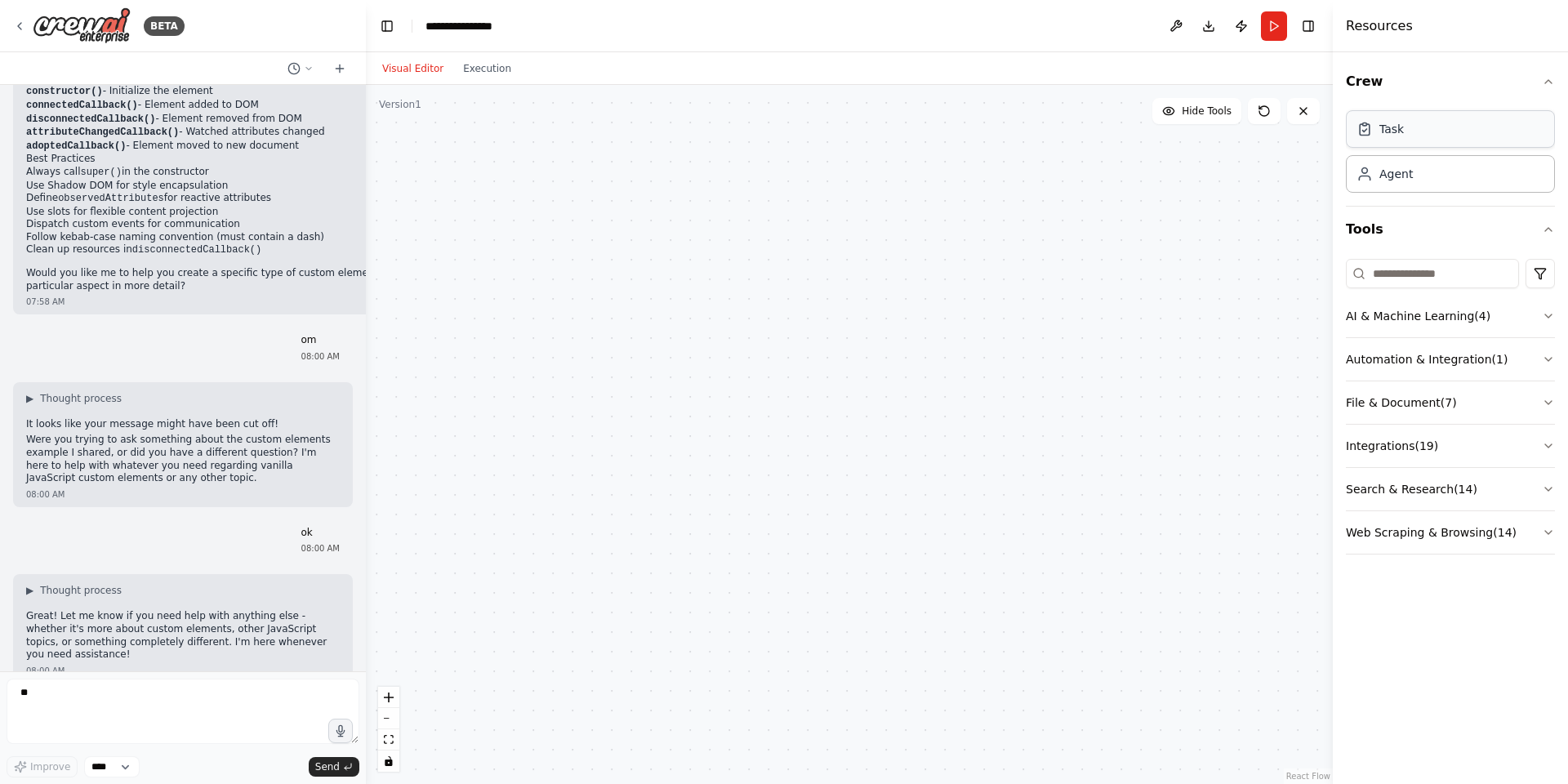
click at [1389, 144] on div "Task" at bounding box center [1450, 129] width 209 height 38
click at [1404, 174] on div "Agent" at bounding box center [1396, 172] width 34 height 16
click at [1464, 315] on button "AI & Machine Learning ( 4 )" at bounding box center [1450, 316] width 209 height 42
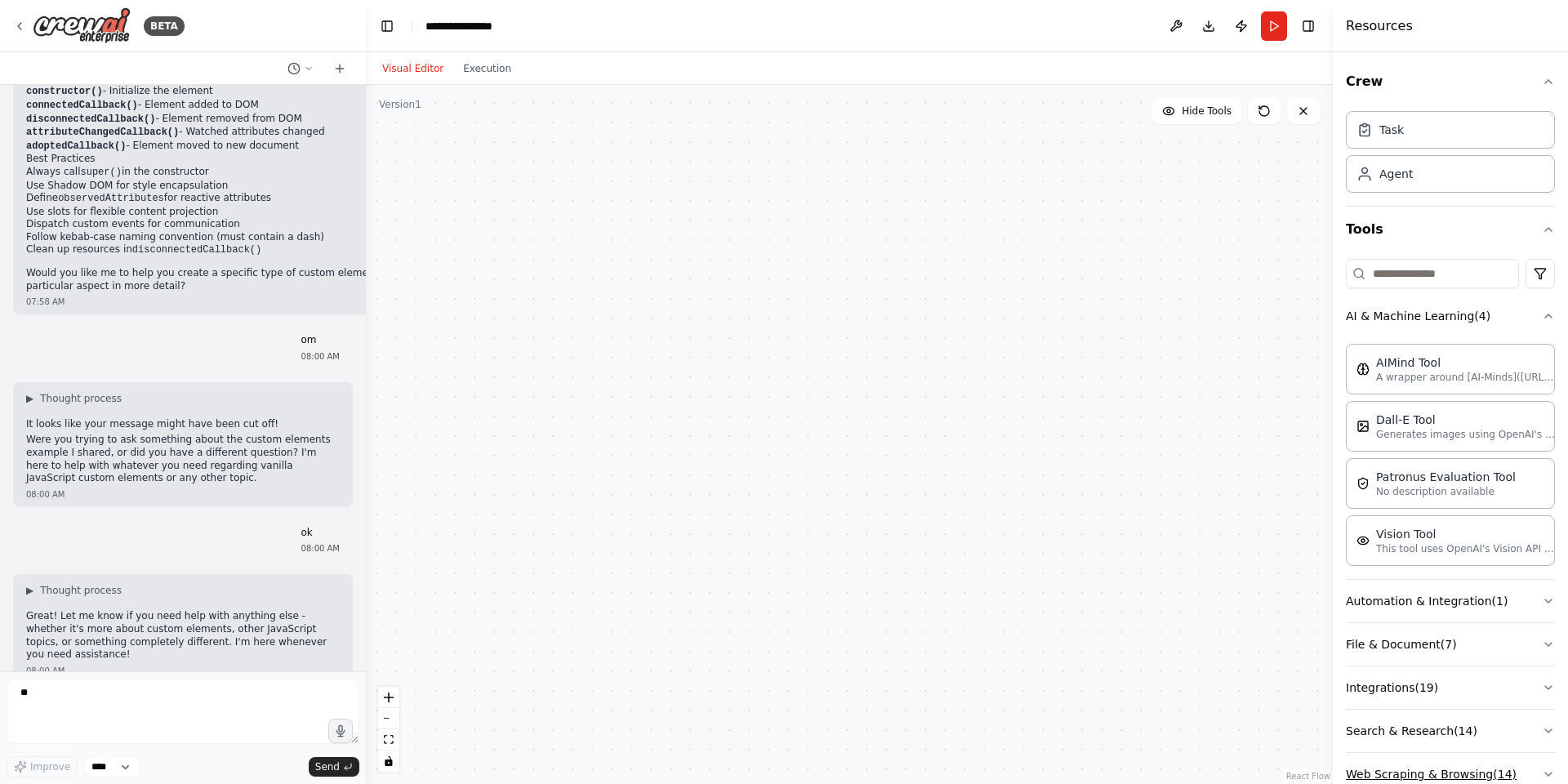
click at [1465, 776] on button "Web Scraping & Browsing ( 14 )" at bounding box center [1450, 774] width 209 height 42
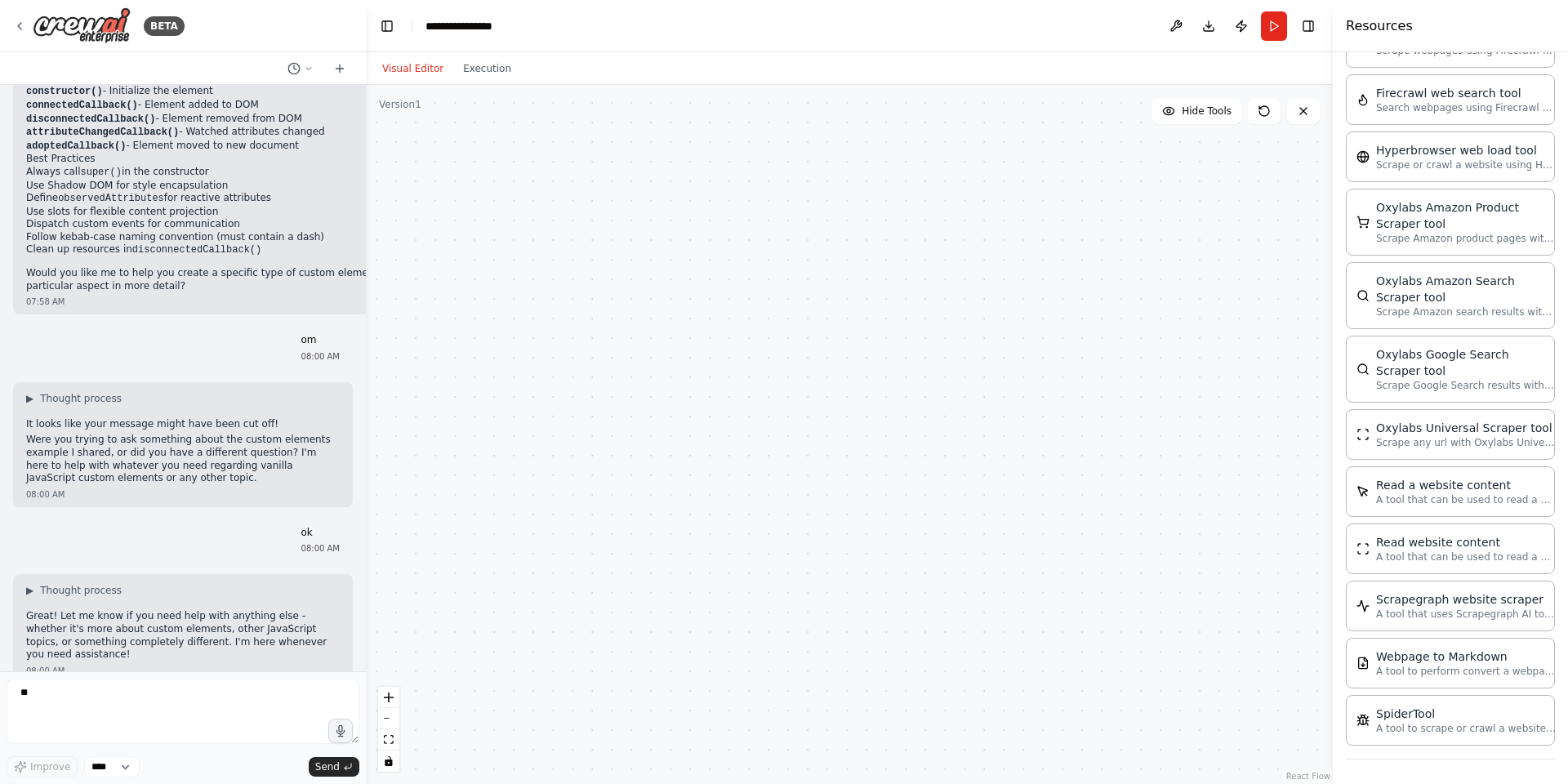
scroll to position [901, 0]
click at [297, 67] on icon at bounding box center [294, 69] width 13 height 13
click at [354, 69] on div at bounding box center [183, 392] width 366 height 784
click at [341, 64] on icon at bounding box center [340, 69] width 13 height 13
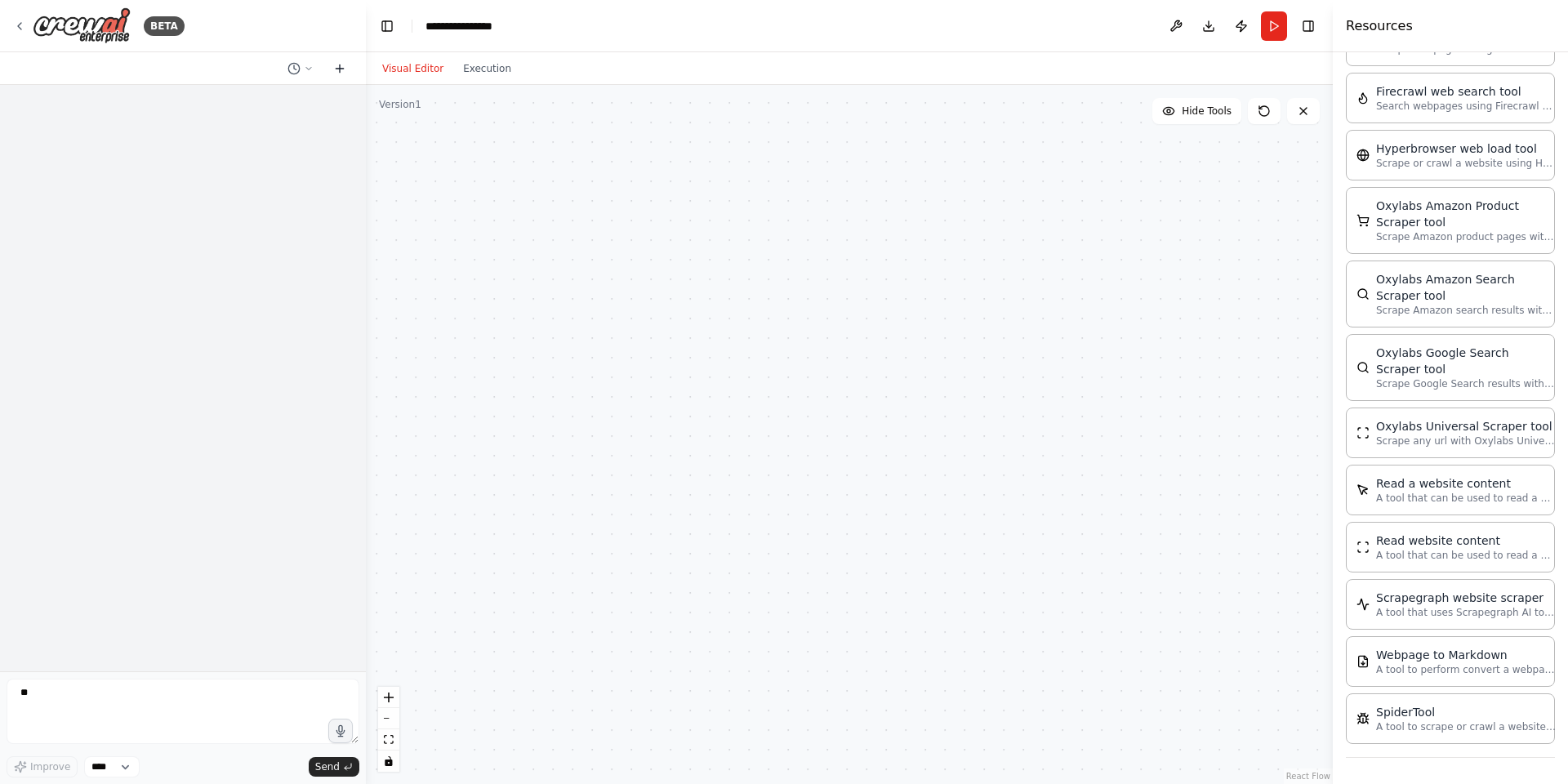
scroll to position [0, 0]
click at [8, 24] on div "BETA" at bounding box center [183, 25] width 366 height 52
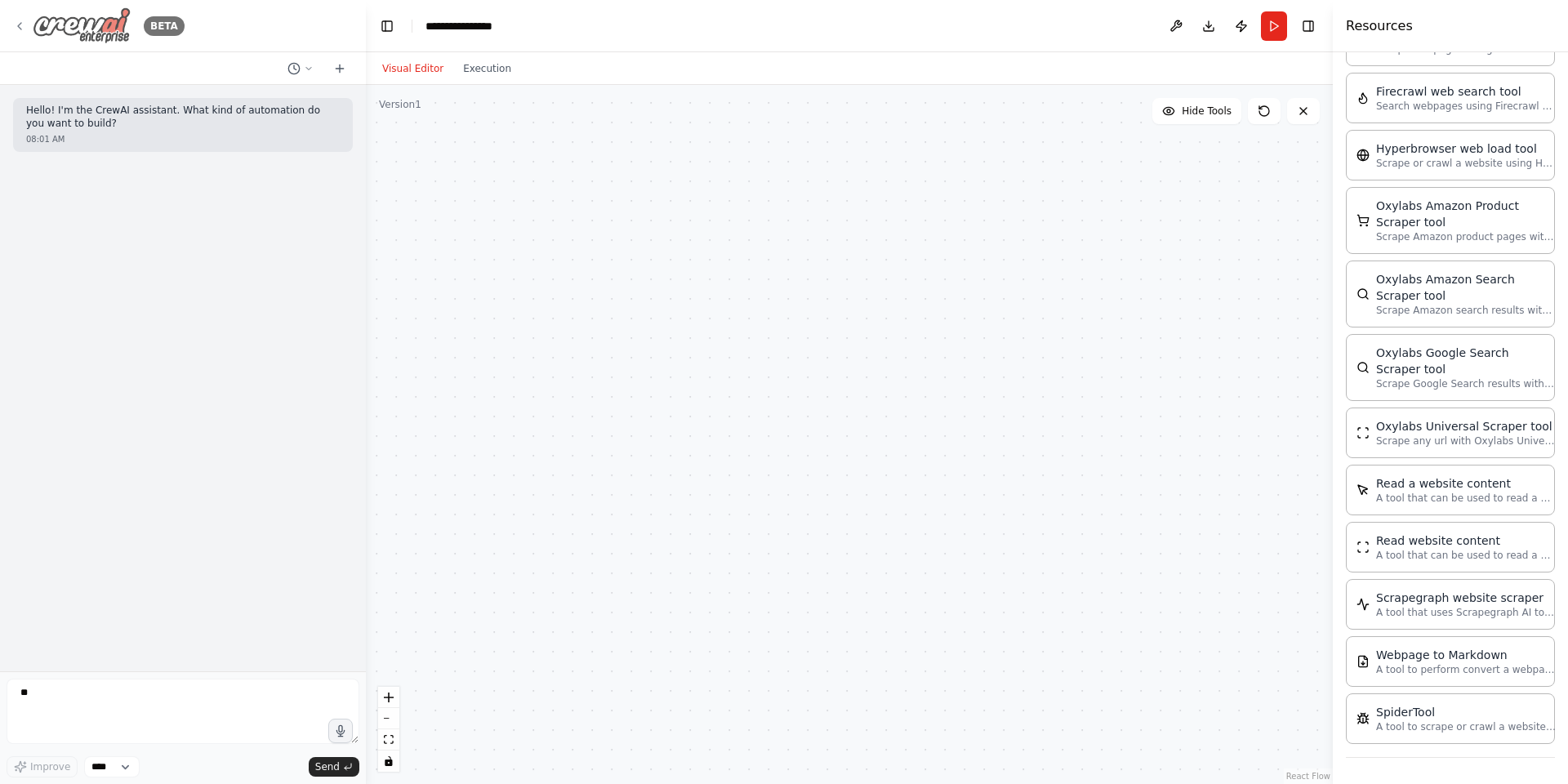
click at [24, 26] on icon at bounding box center [20, 26] width 13 height 13
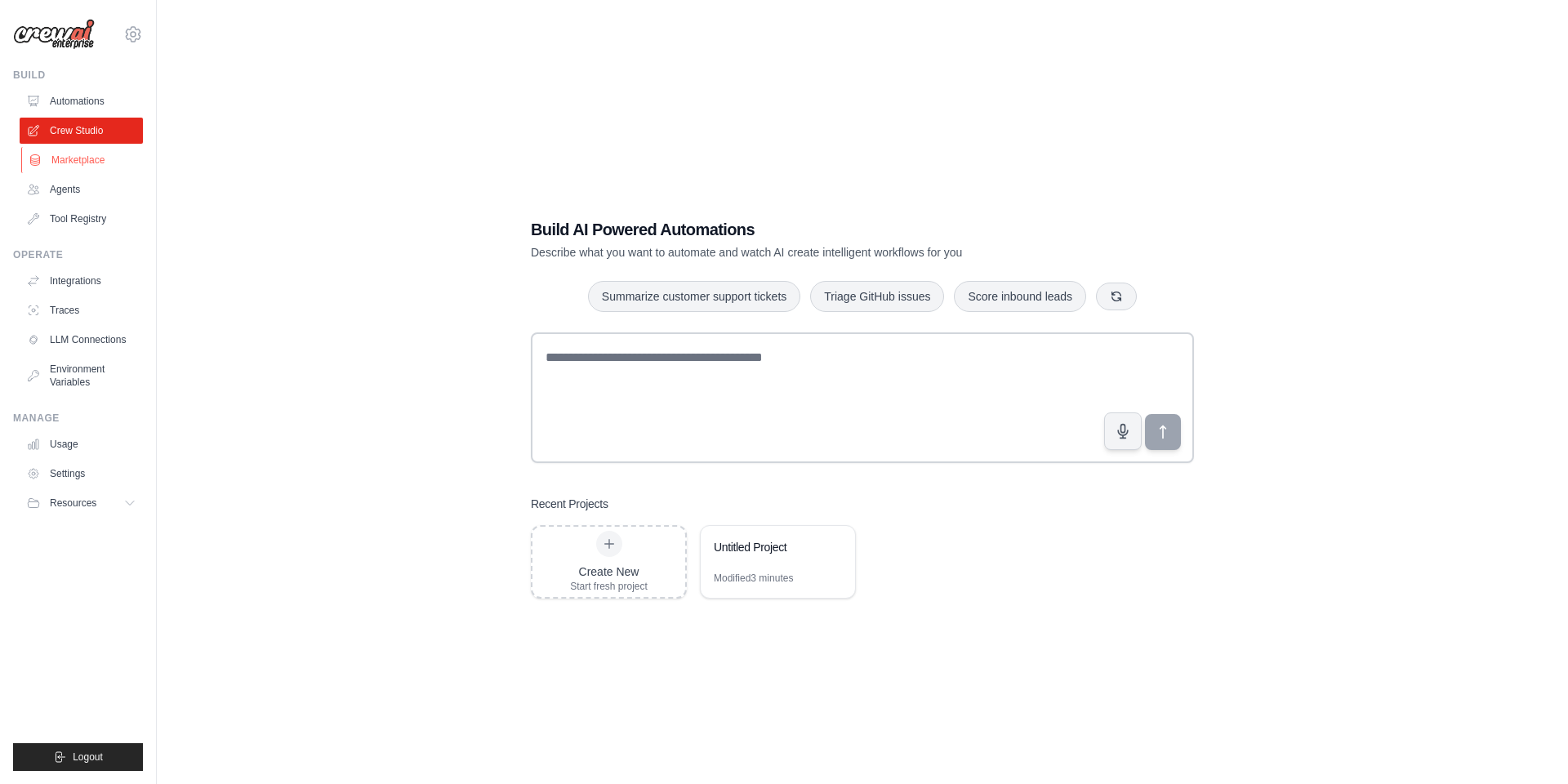
click at [72, 160] on link "Marketplace" at bounding box center [83, 160] width 123 height 26
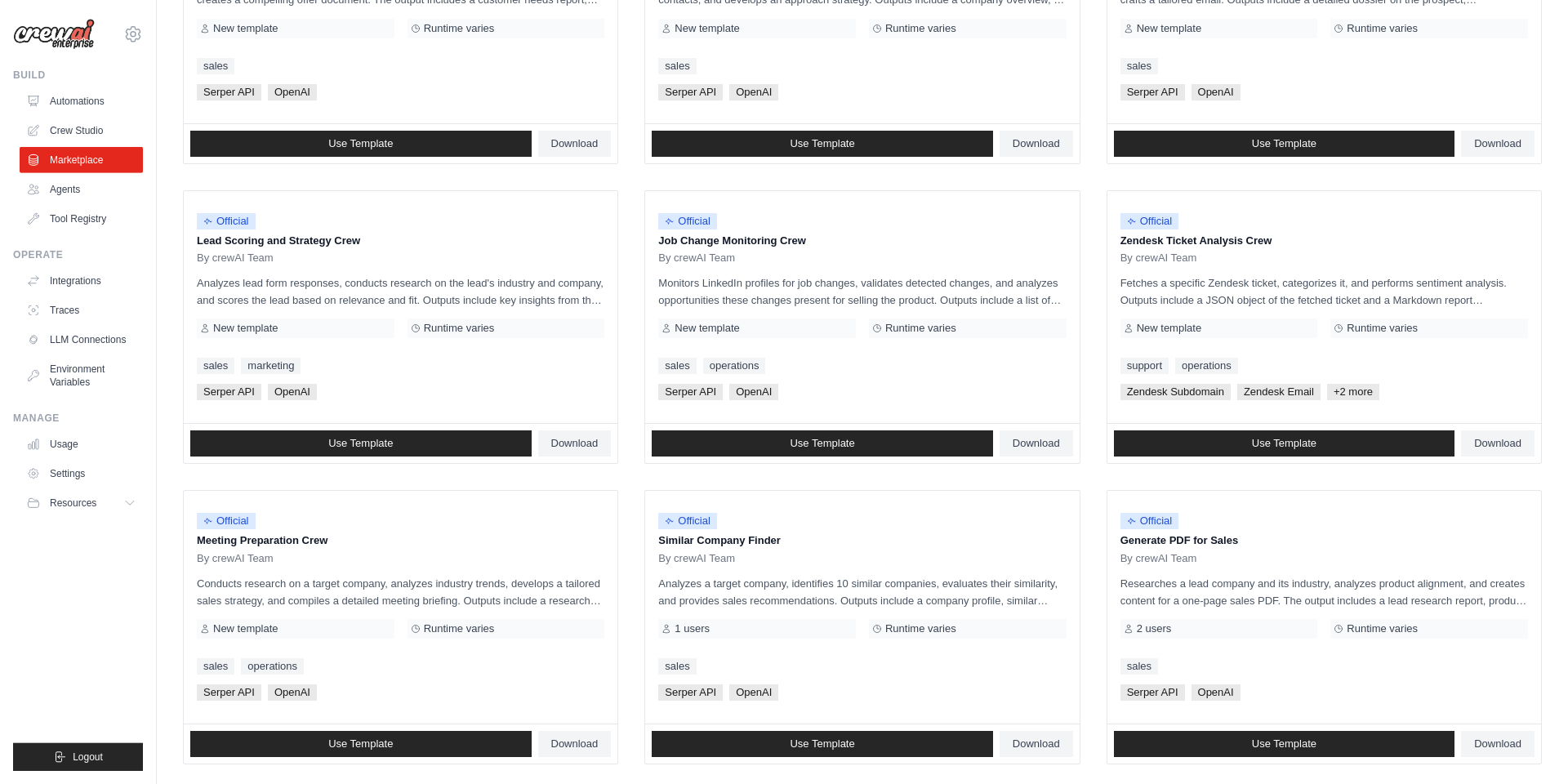
scroll to position [729, 0]
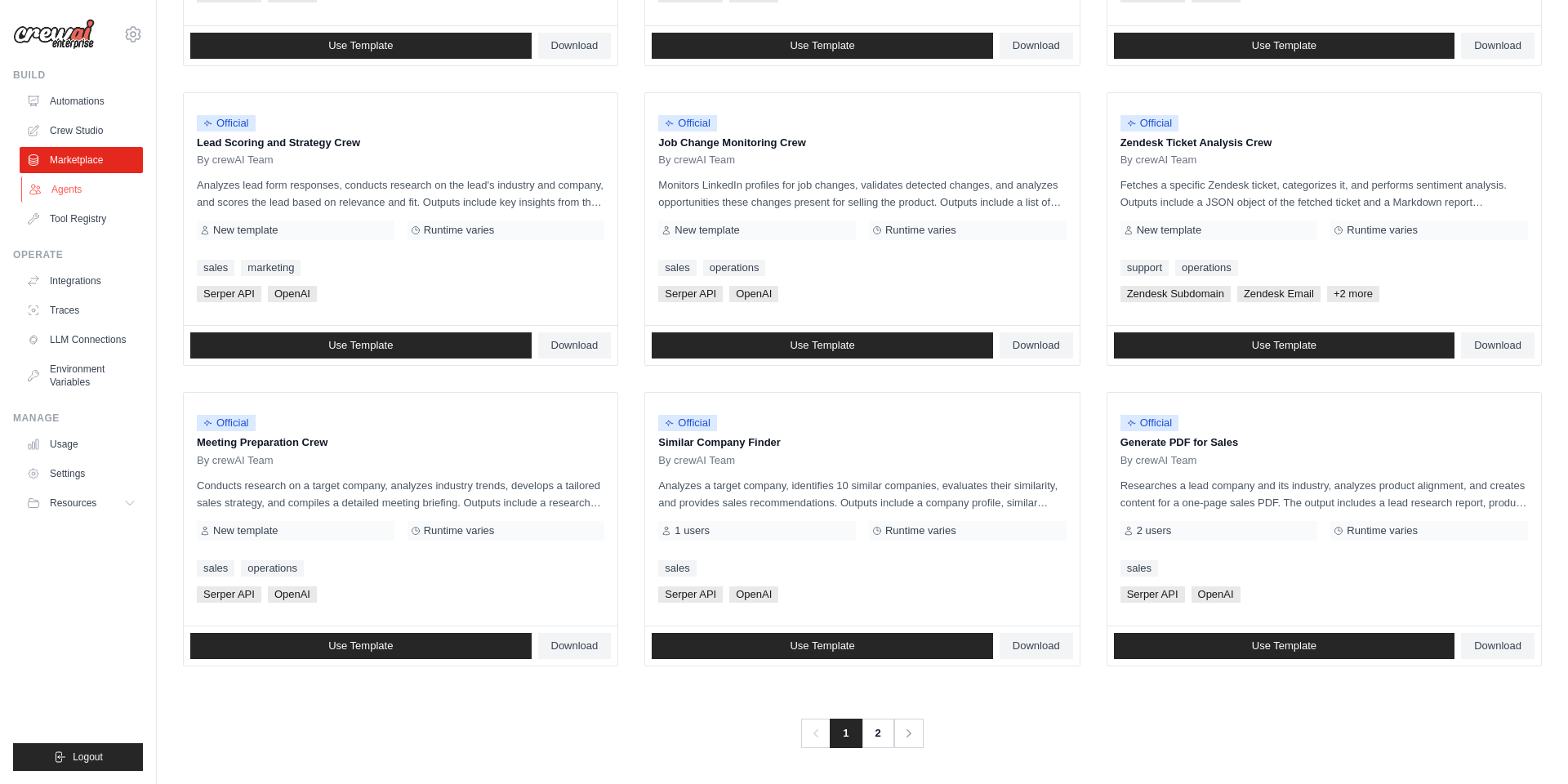
click at [55, 198] on link "Agents" at bounding box center [83, 189] width 123 height 26
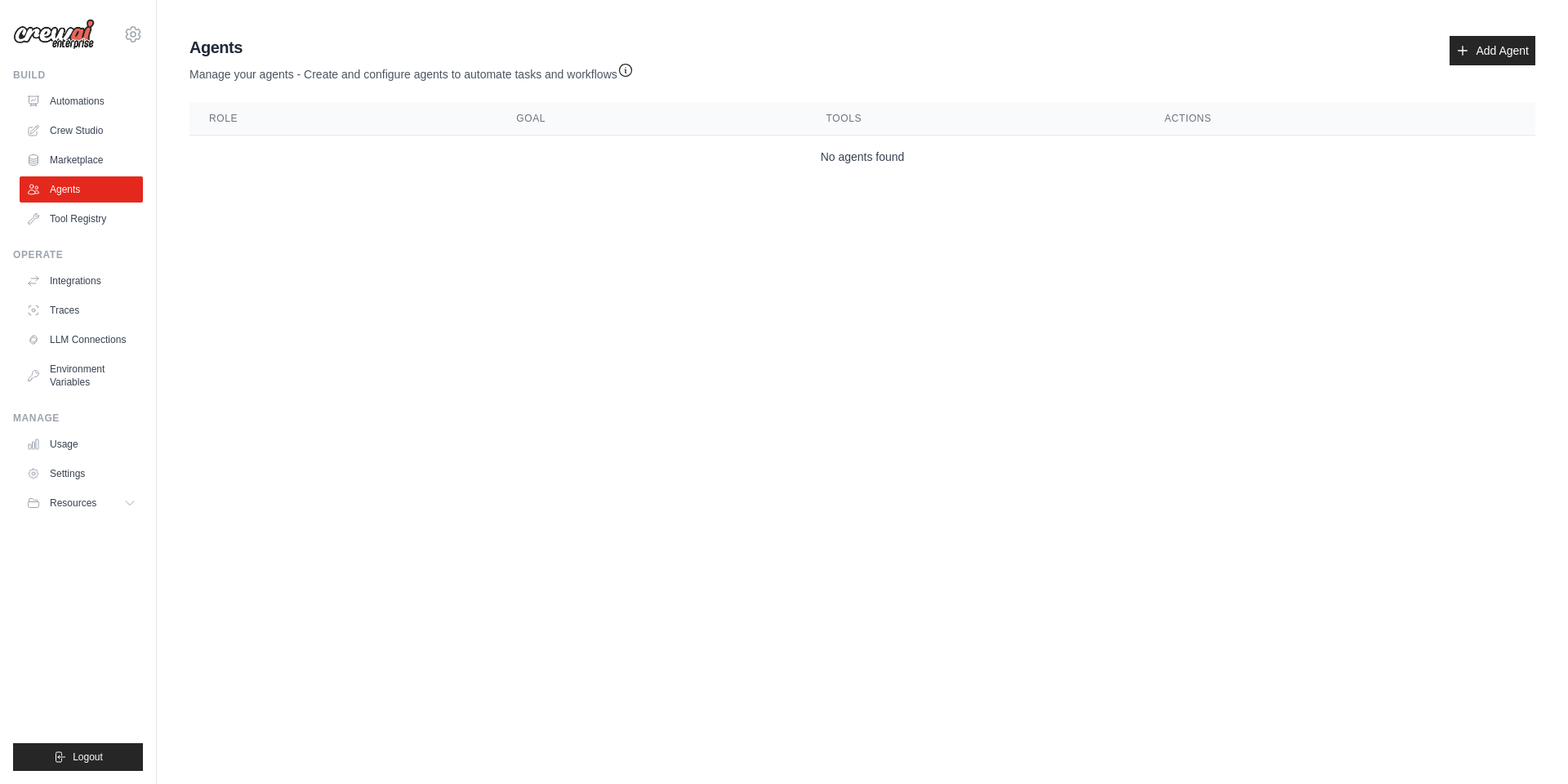
click at [1493, 35] on div "Agents Manage your agents - Create and configure agents to automate tasks and w…" at bounding box center [862, 106] width 1359 height 155
click at [1493, 76] on div "Agents Manage your agents - Create and configure agents to automate tasks and w…" at bounding box center [862, 58] width 1346 height 46
click at [1491, 54] on link "Add Agent" at bounding box center [1492, 50] width 86 height 29
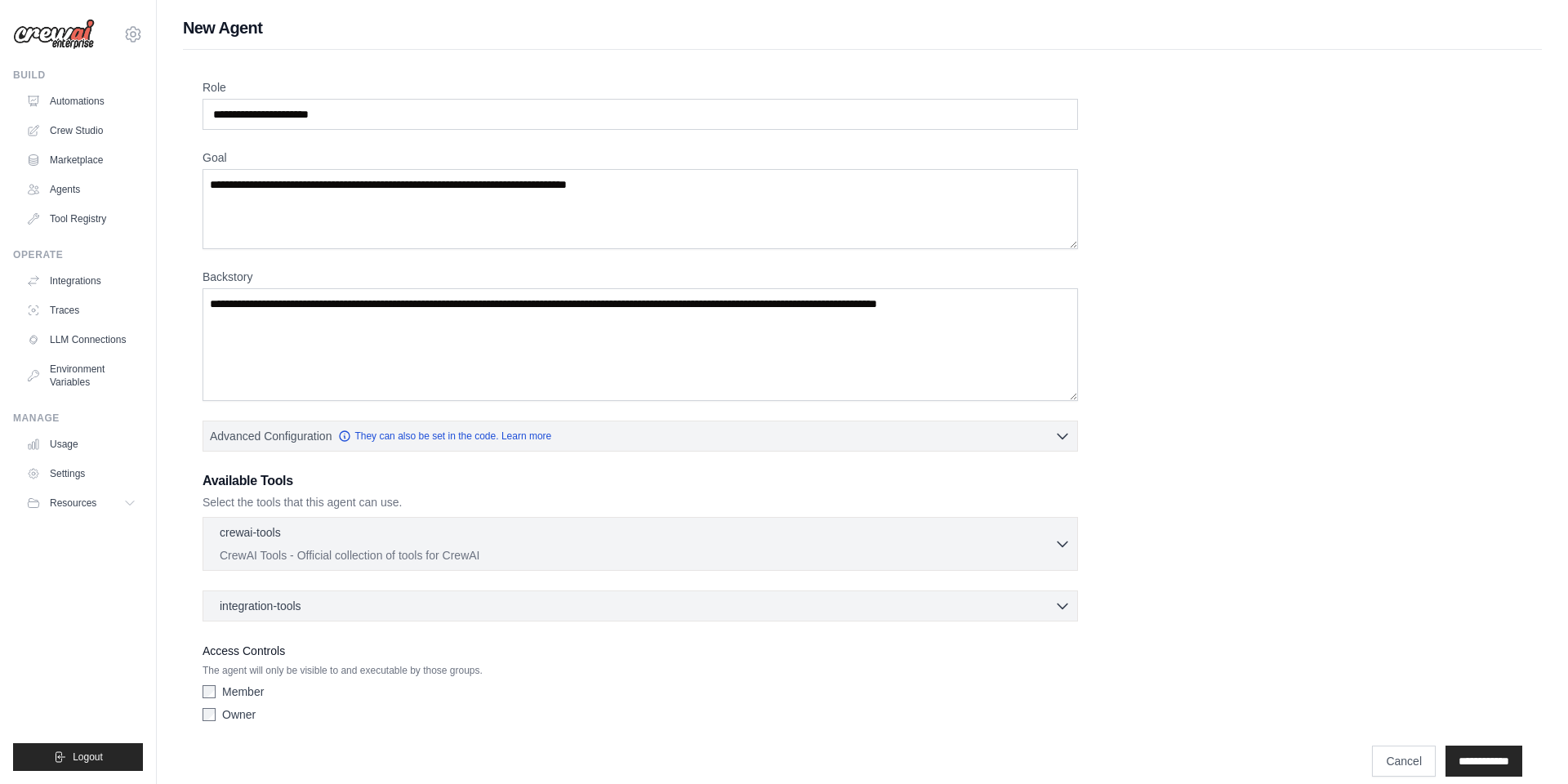
scroll to position [19, 0]
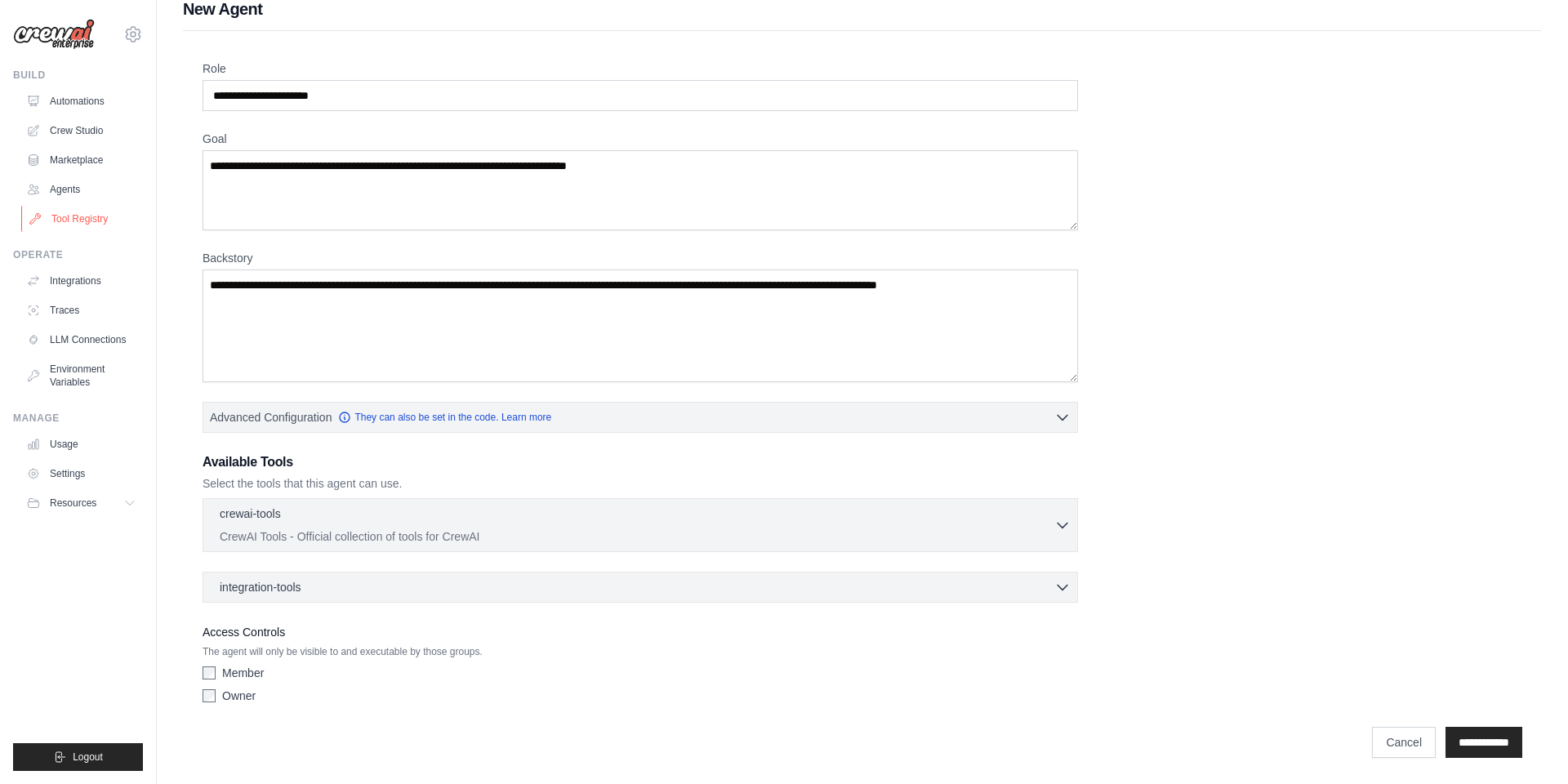
click at [95, 216] on link "Tool Registry" at bounding box center [83, 219] width 123 height 26
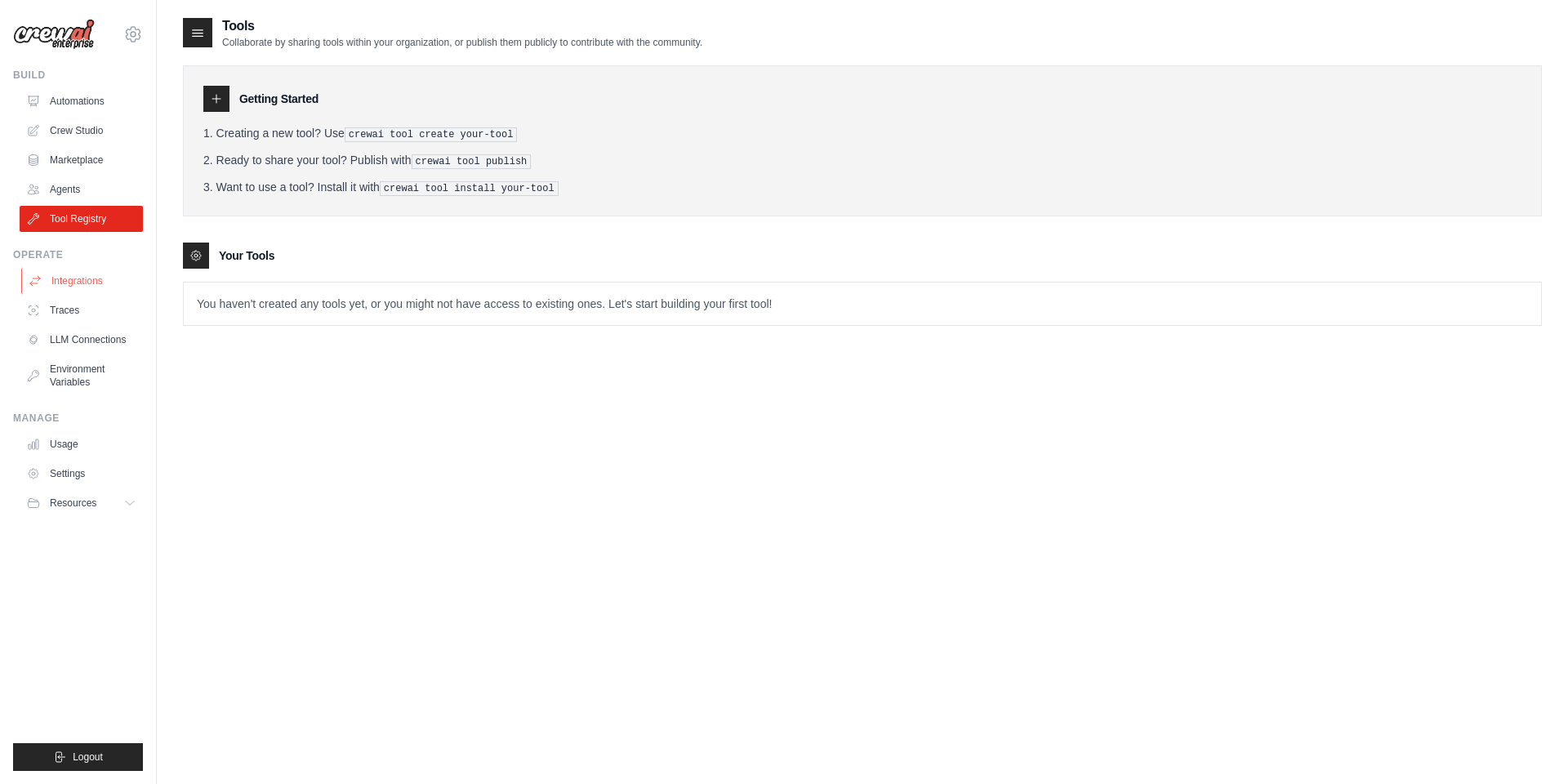
click at [78, 277] on link "Integrations" at bounding box center [83, 281] width 123 height 26
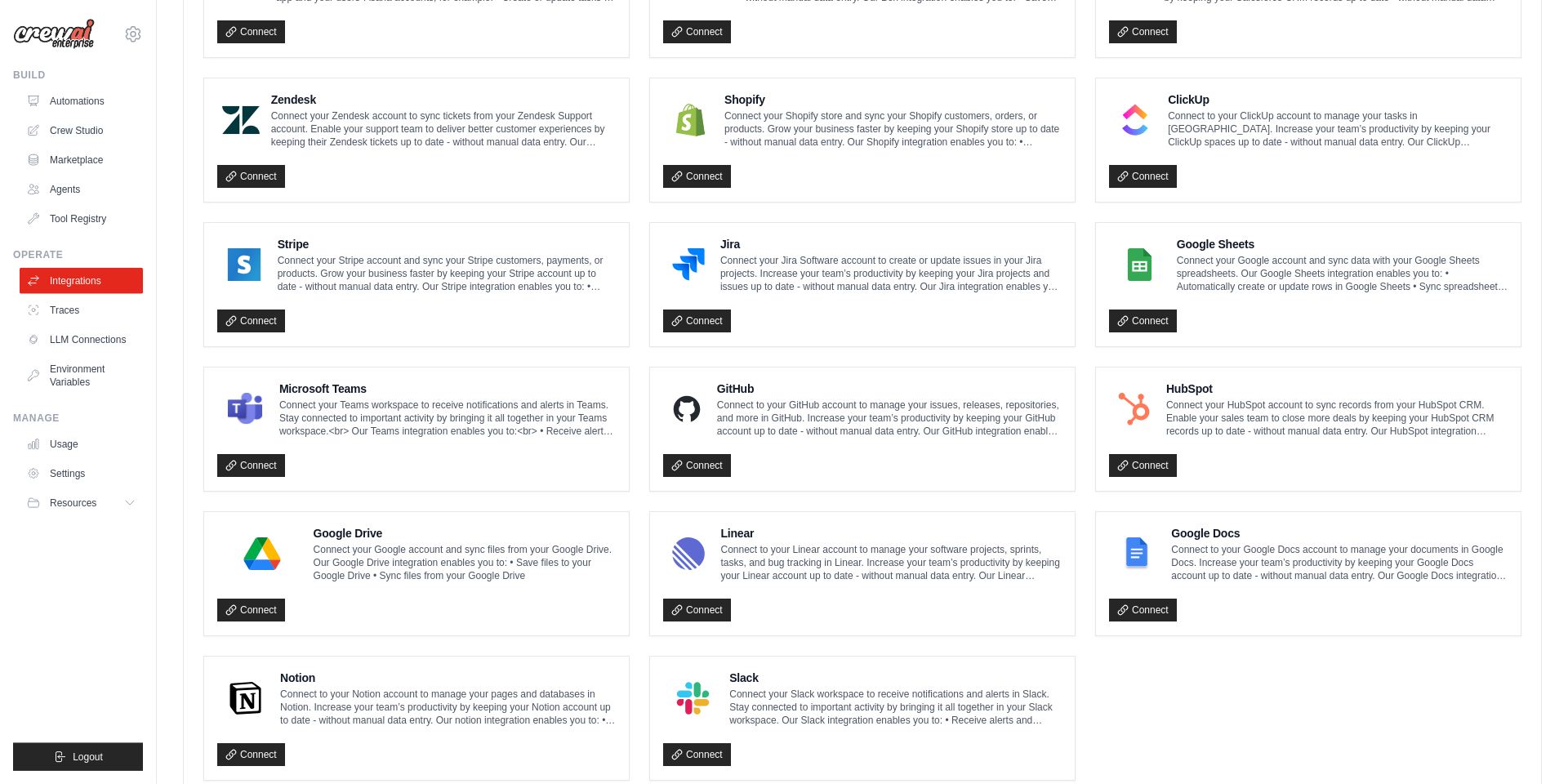
scroll to position [749, 0]
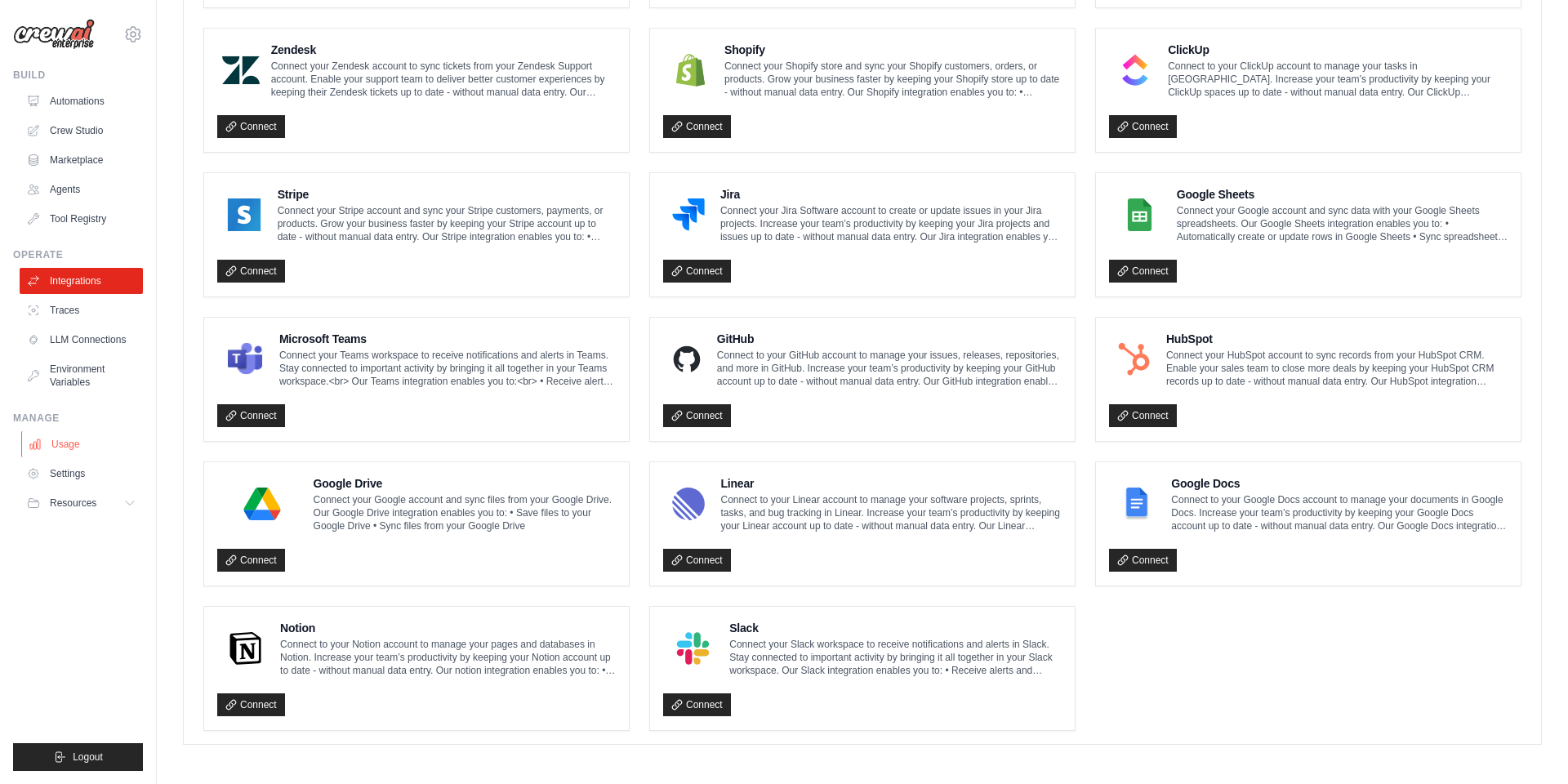
click at [64, 449] on link "Usage" at bounding box center [83, 445] width 123 height 26
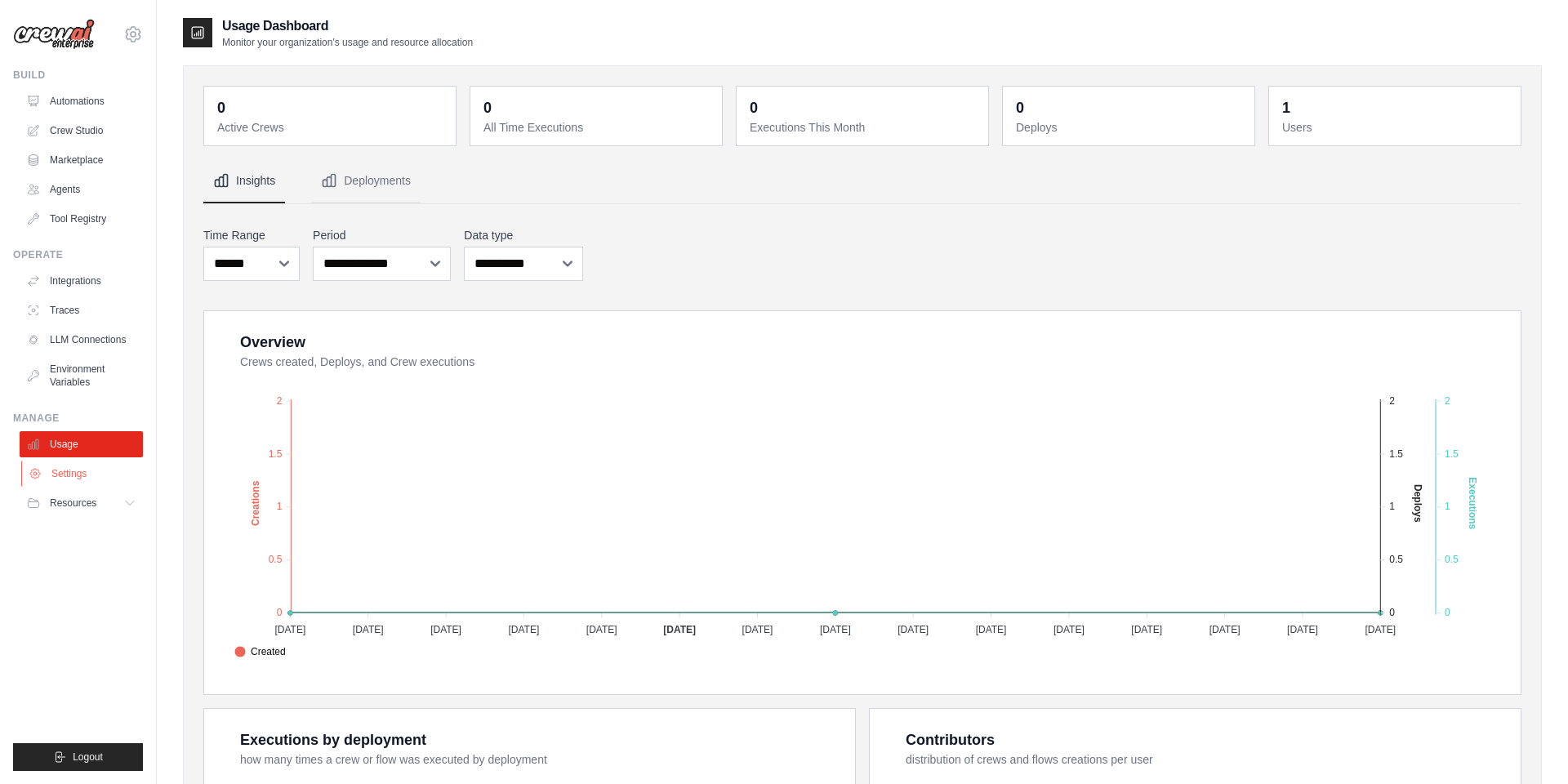
click at [47, 478] on link "Settings" at bounding box center [83, 474] width 123 height 26
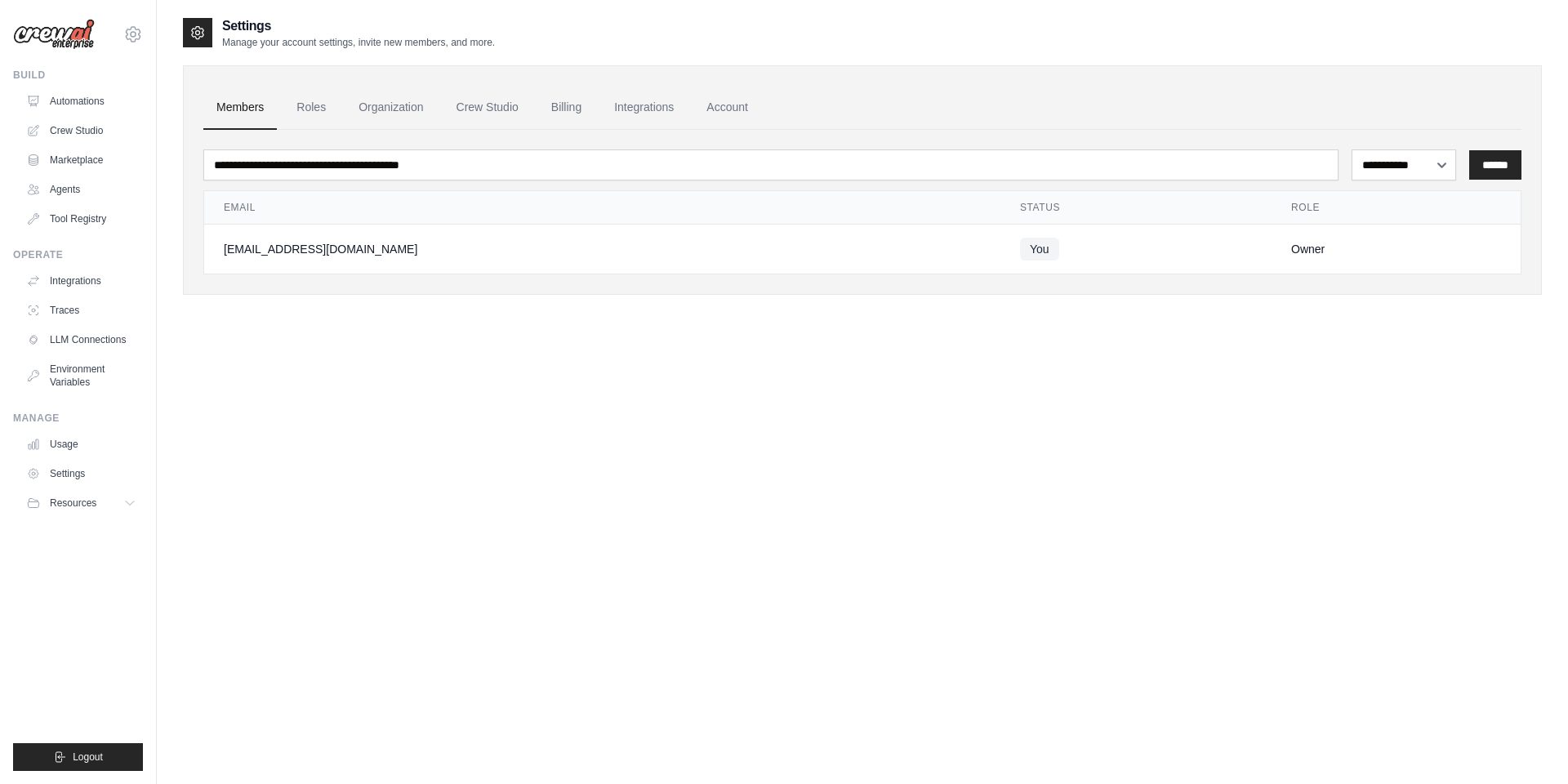
click at [76, 32] on img at bounding box center [54, 34] width 82 height 31
click at [137, 31] on icon at bounding box center [133, 34] width 20 height 20
click at [63, 24] on img at bounding box center [54, 34] width 82 height 31
click at [62, 24] on img at bounding box center [54, 34] width 82 height 31
